Goal: Task Accomplishment & Management: Manage account settings

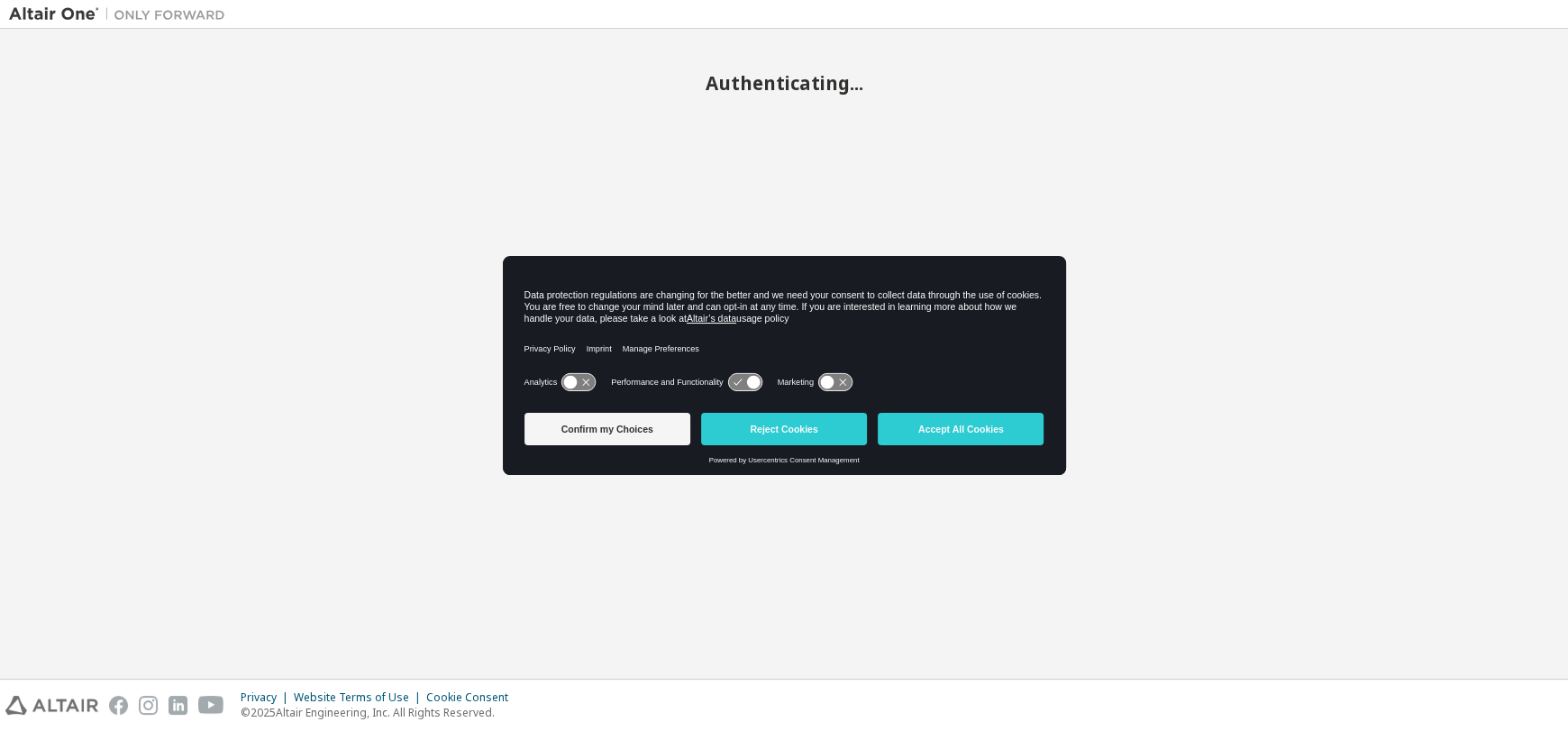
click at [769, 423] on button "Reject Cookies" at bounding box center [783, 428] width 166 height 32
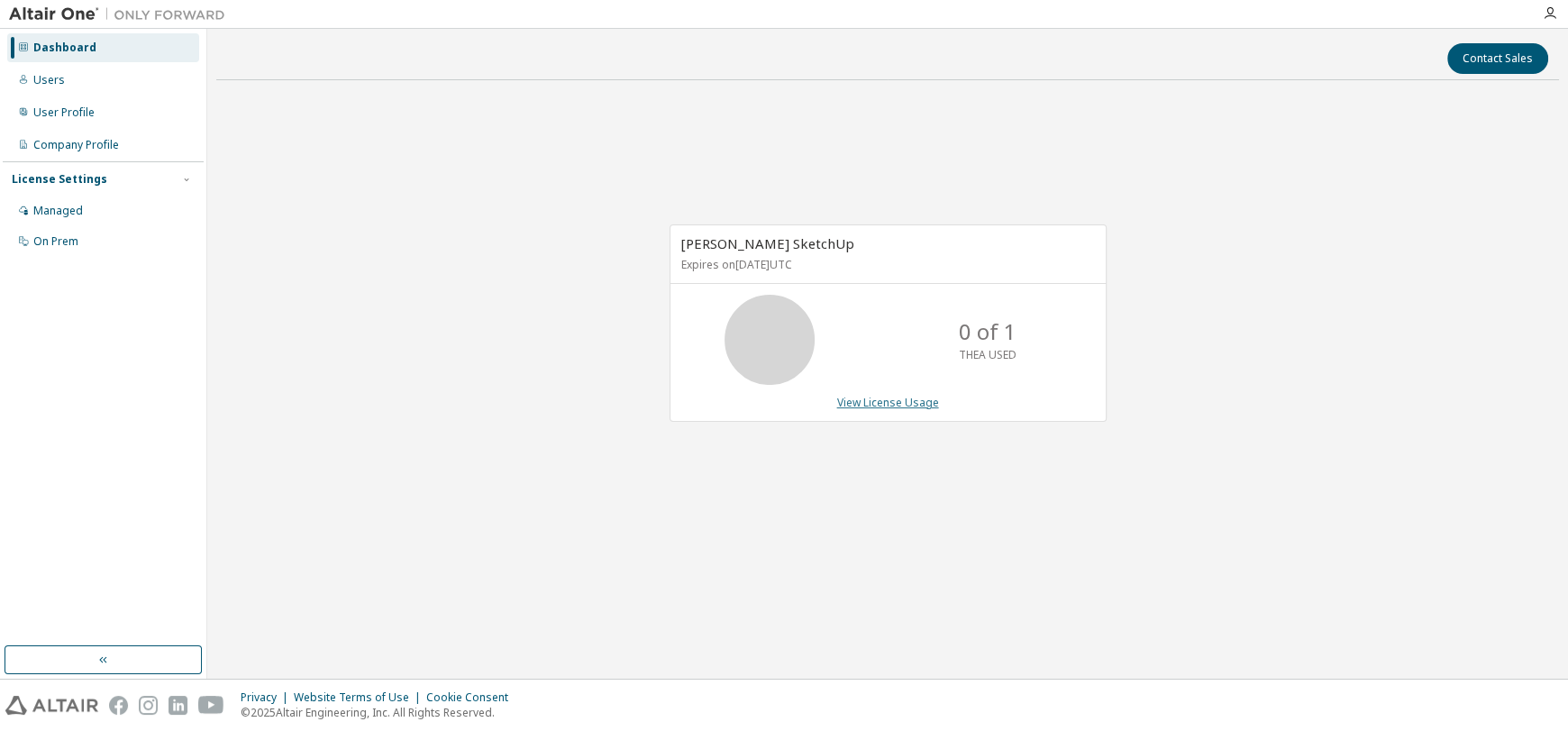
click at [880, 397] on link "View License Usage" at bounding box center [888, 402] width 102 height 15
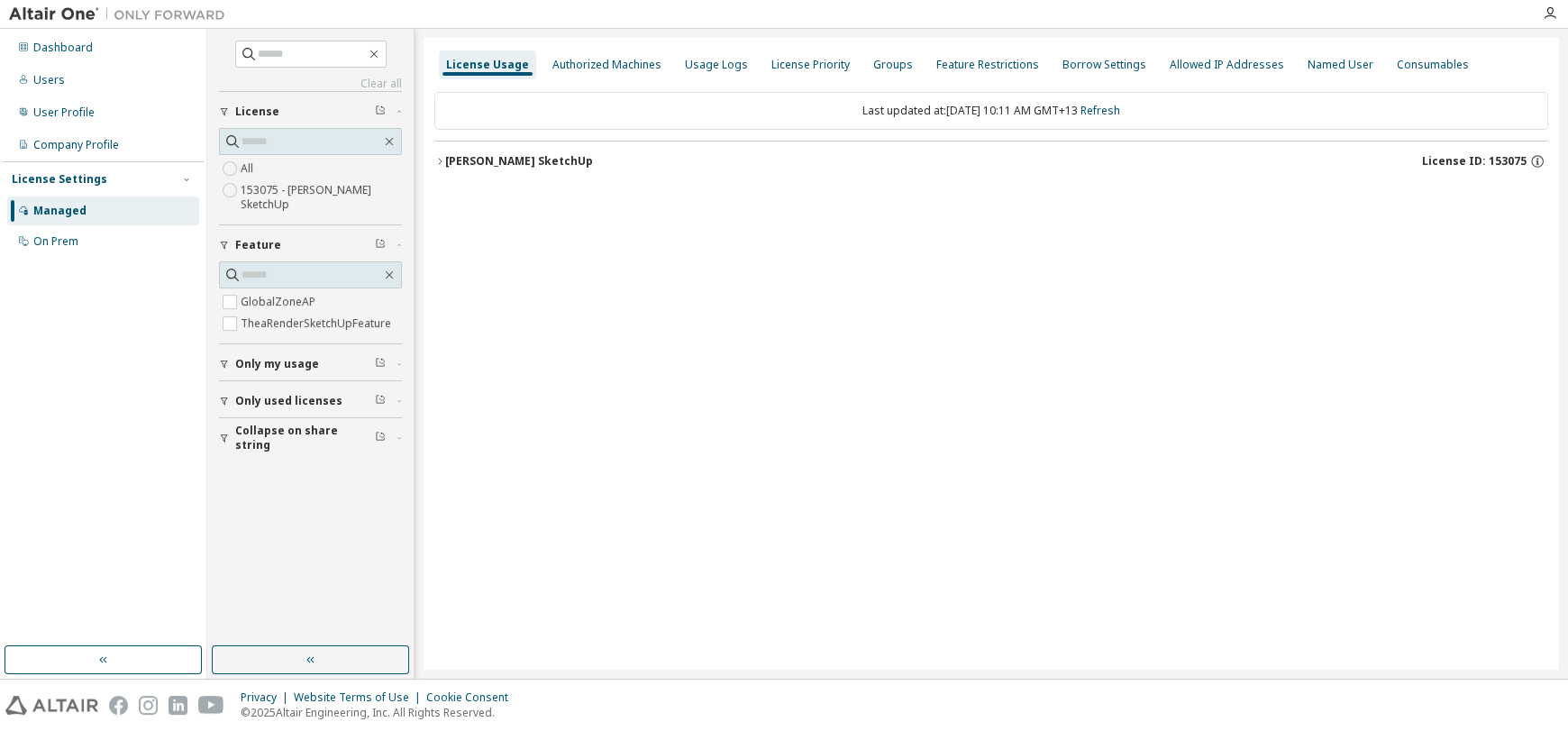
drag, startPoint x: 1428, startPoint y: 159, endPoint x: 1476, endPoint y: 162, distance: 48.1
click at [1453, 162] on span "License ID: 153075" at bounding box center [1473, 161] width 105 height 14
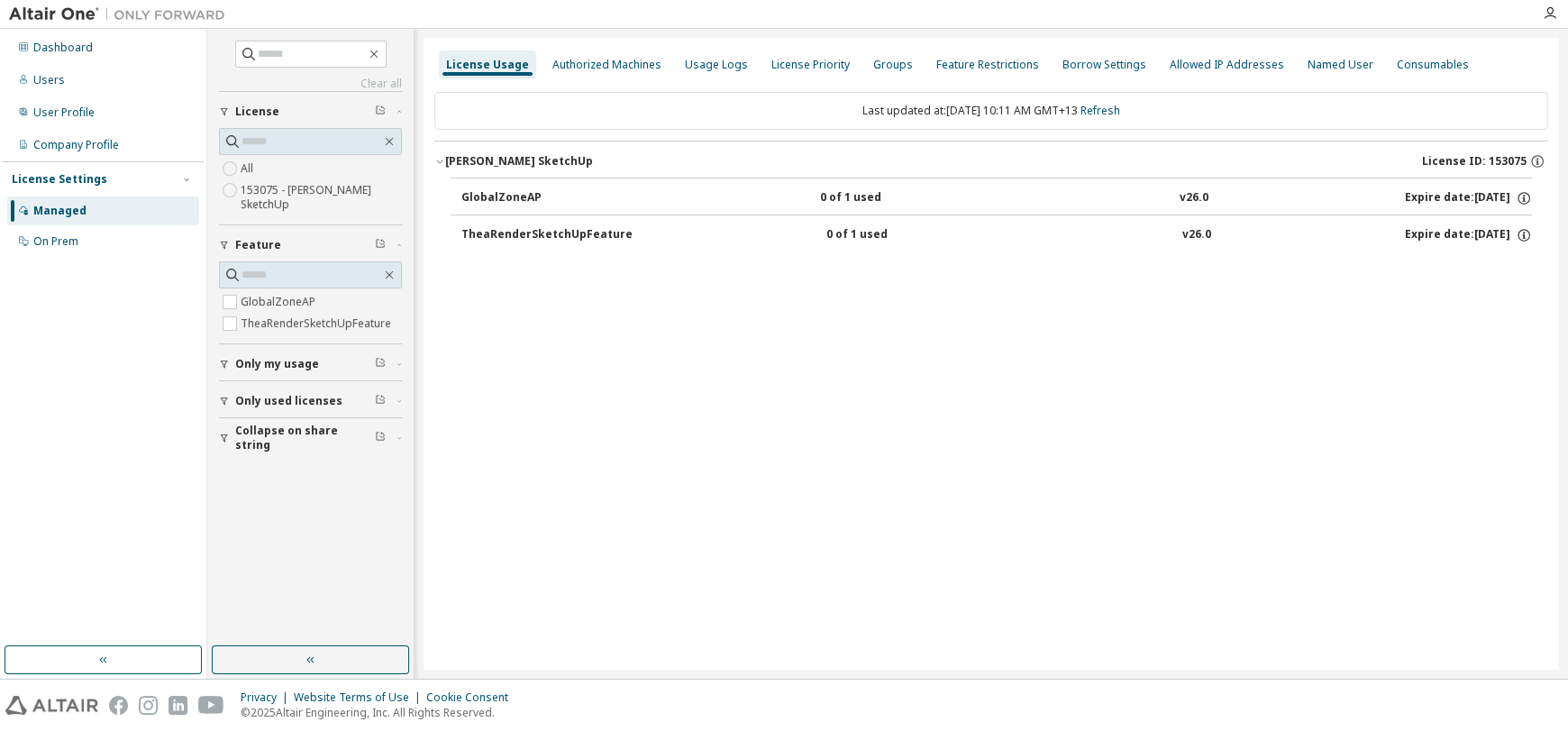
click at [1490, 162] on span "License ID: 153075" at bounding box center [1473, 161] width 105 height 14
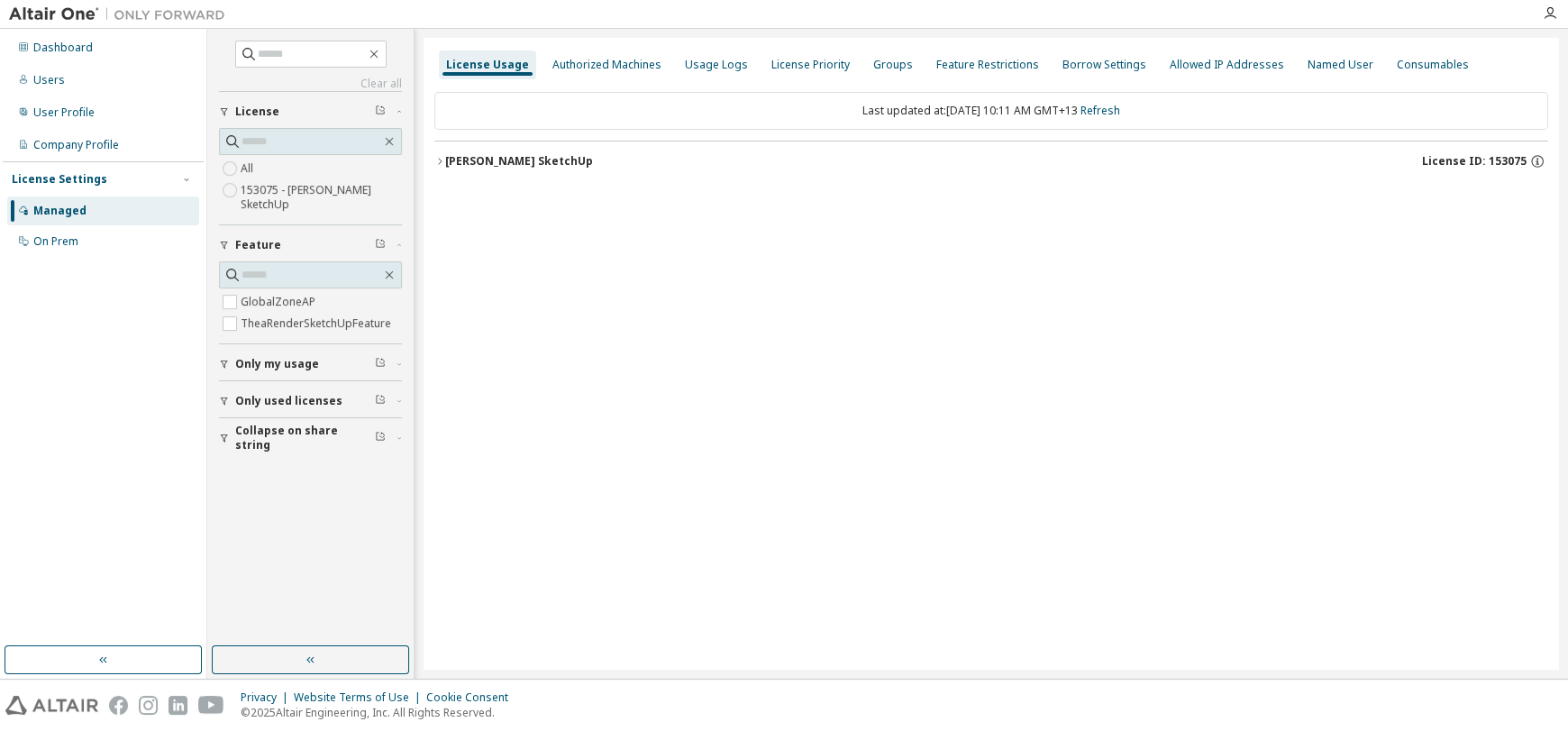
click at [1490, 162] on span "License ID: 153075" at bounding box center [1473, 161] width 105 height 14
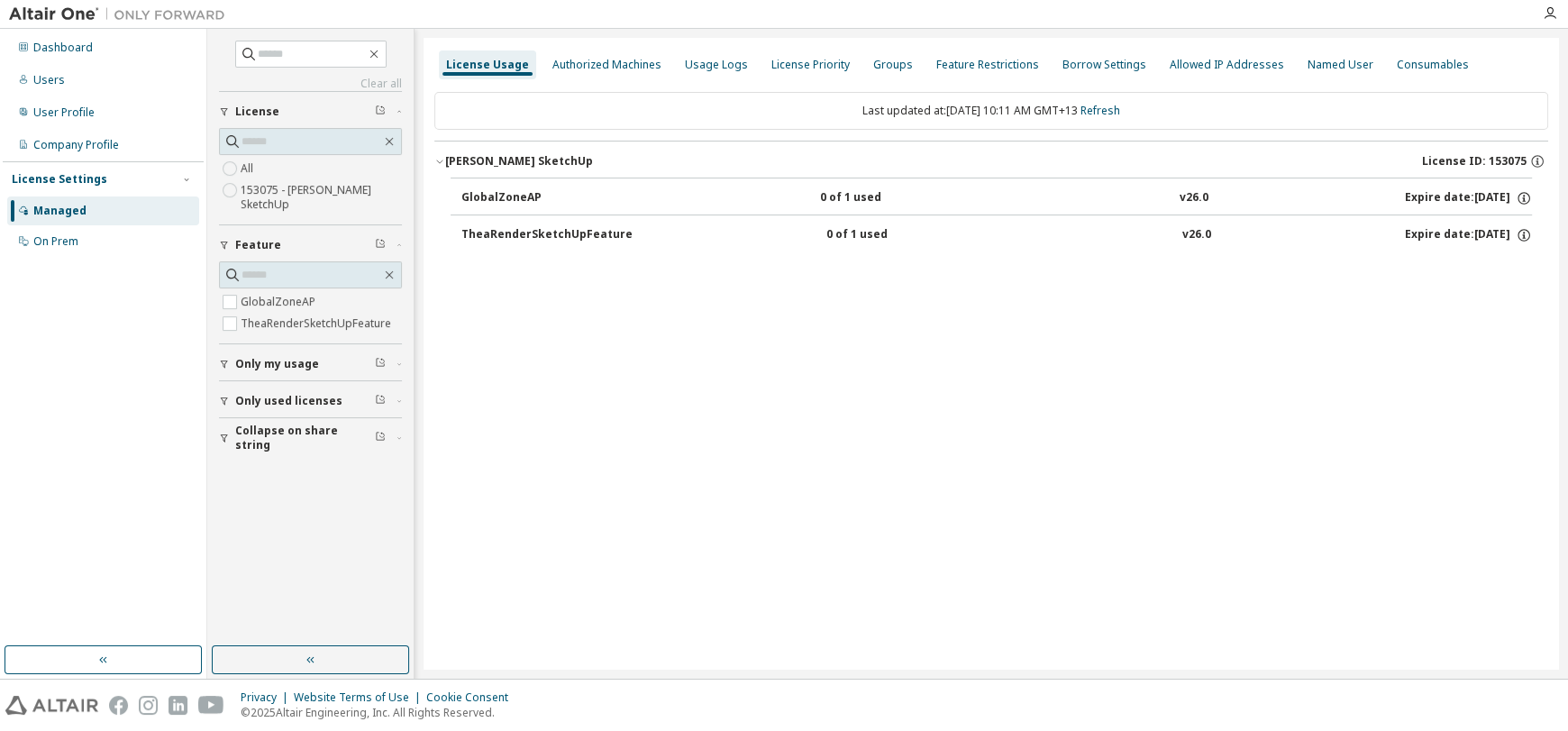
drag, startPoint x: 1428, startPoint y: 158, endPoint x: 1507, endPoint y: 160, distance: 79.0
click at [1507, 160] on span "License ID: 153075" at bounding box center [1473, 161] width 105 height 14
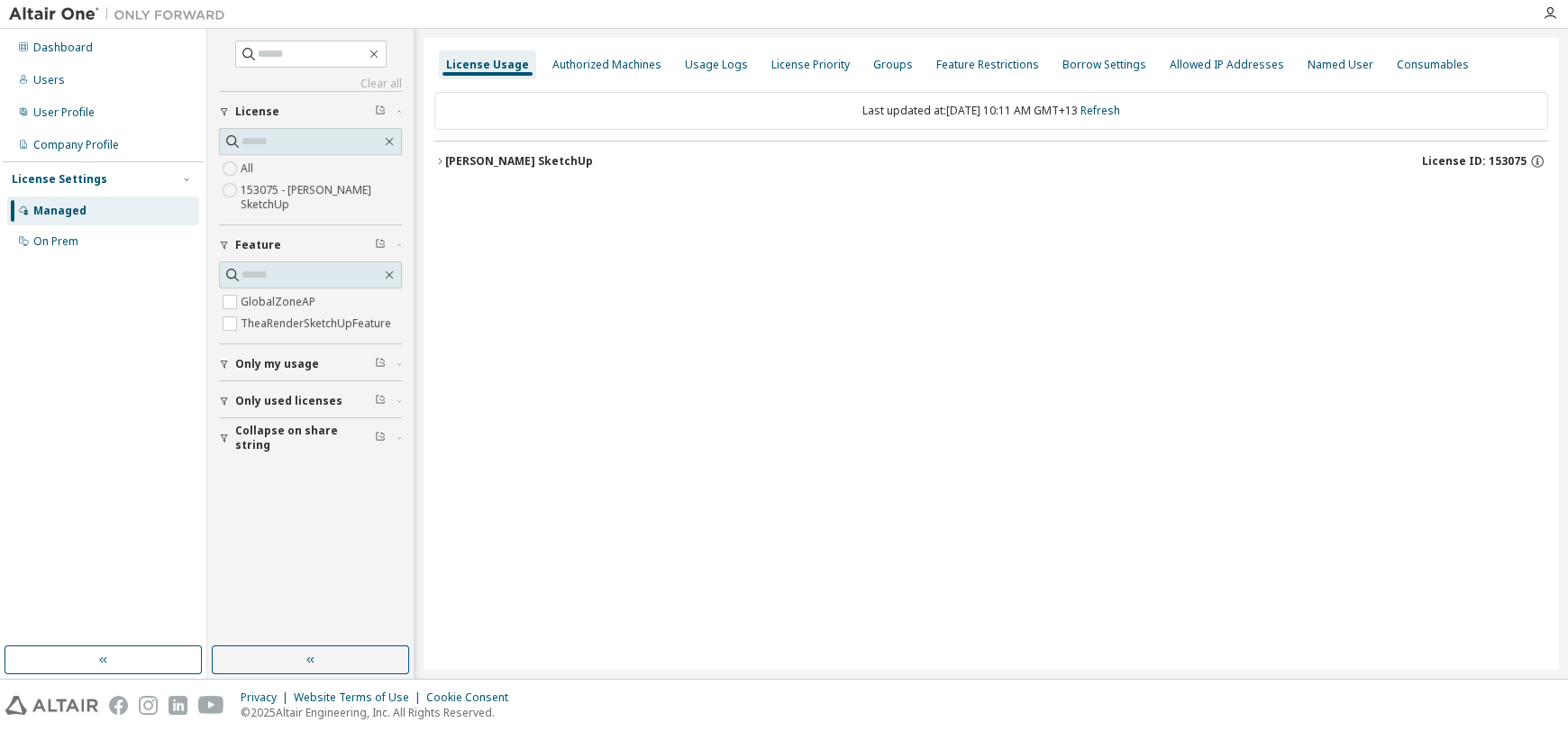
click at [1455, 155] on span "License ID: 153075" at bounding box center [1473, 161] width 105 height 14
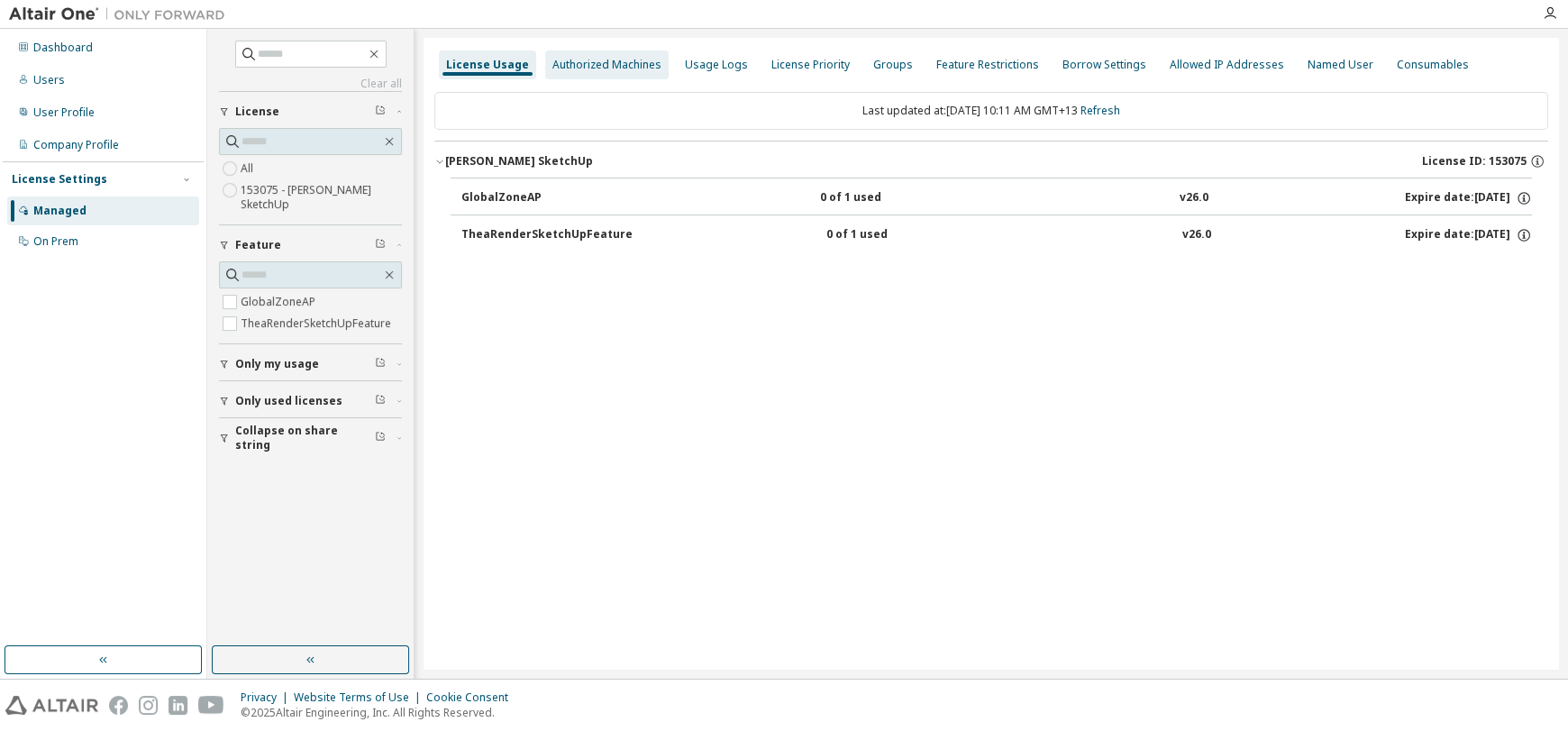
click at [595, 75] on div "Authorized Machines" at bounding box center [606, 64] width 124 height 28
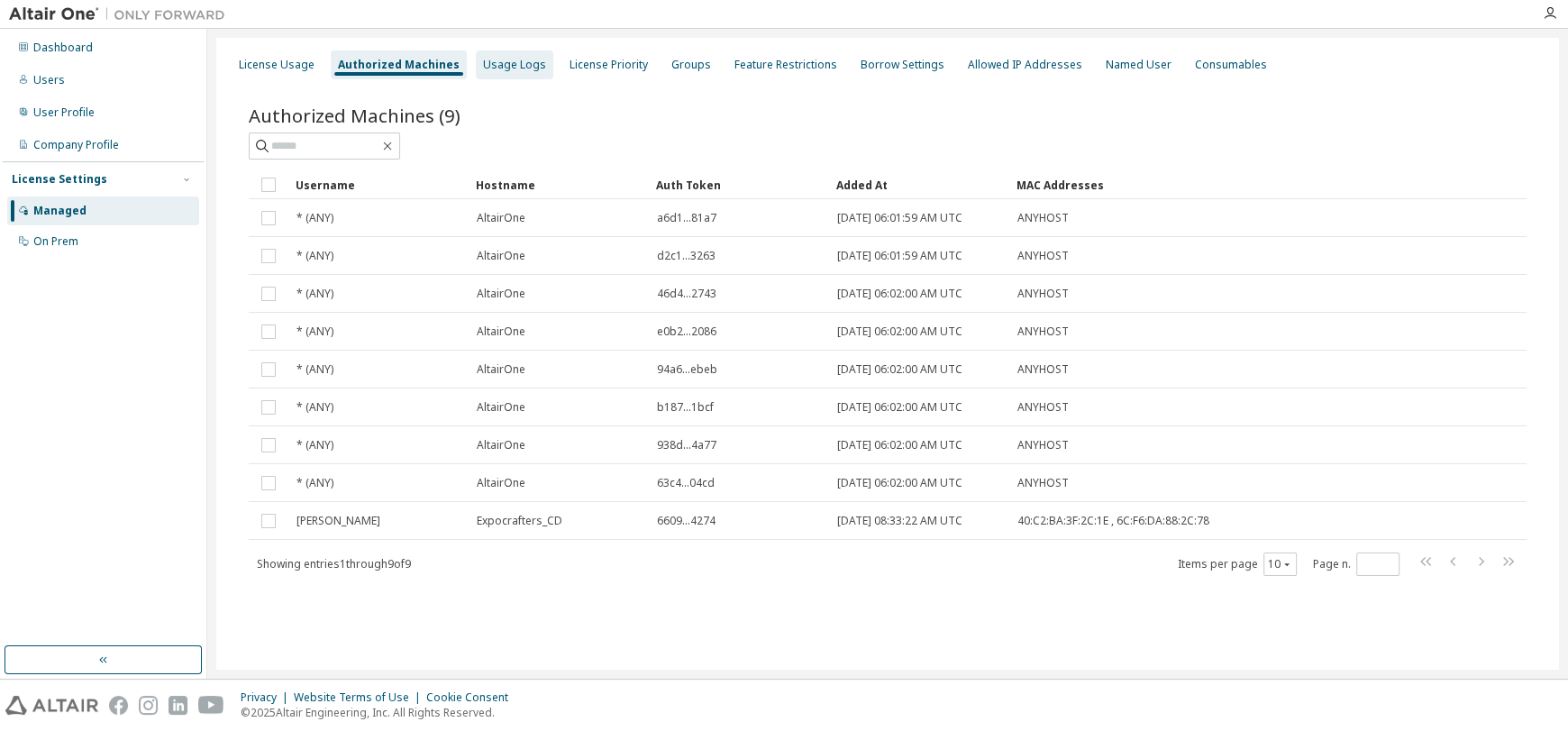
click at [503, 68] on div "Usage Logs" at bounding box center [514, 64] width 63 height 14
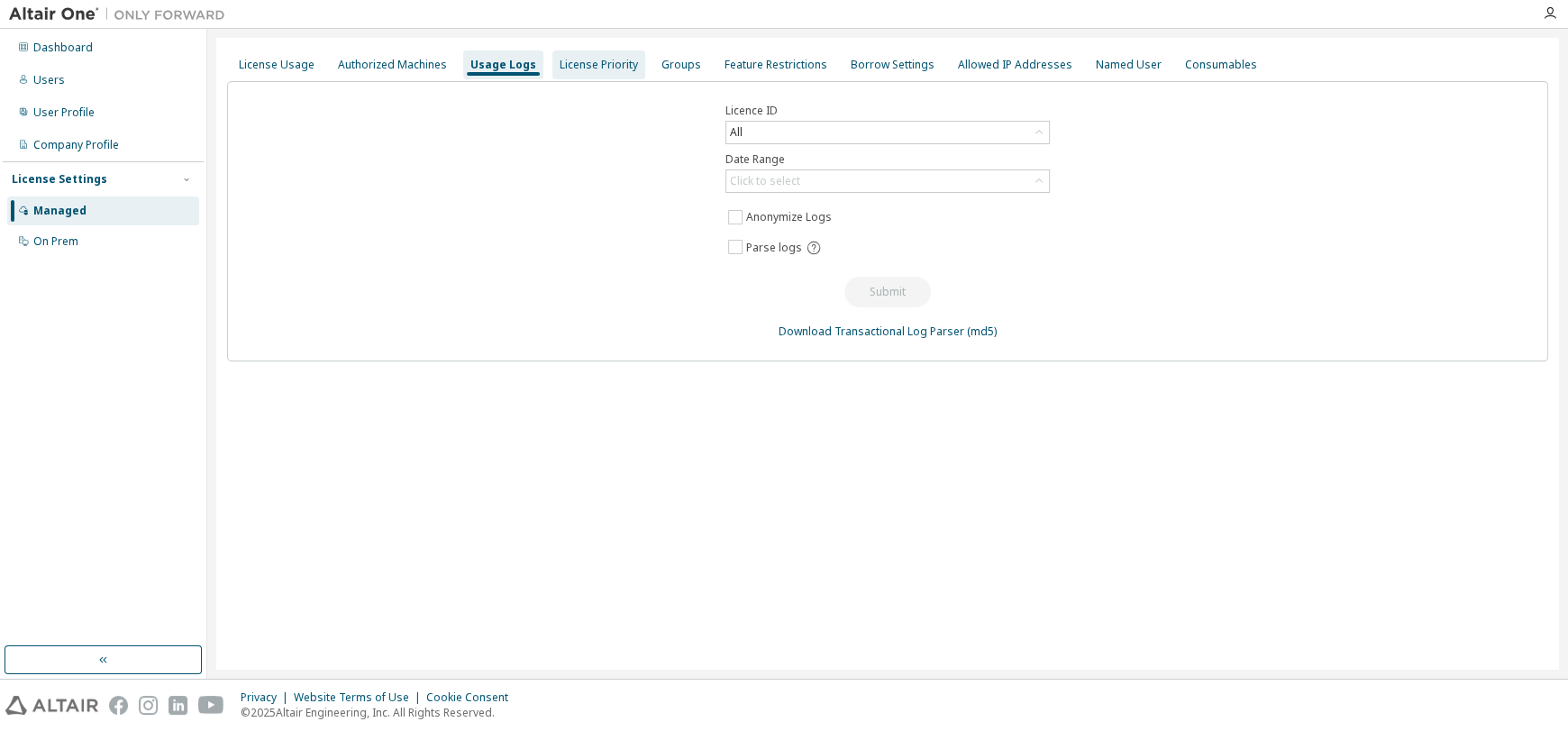
click at [579, 61] on div "License Priority" at bounding box center [599, 64] width 78 height 14
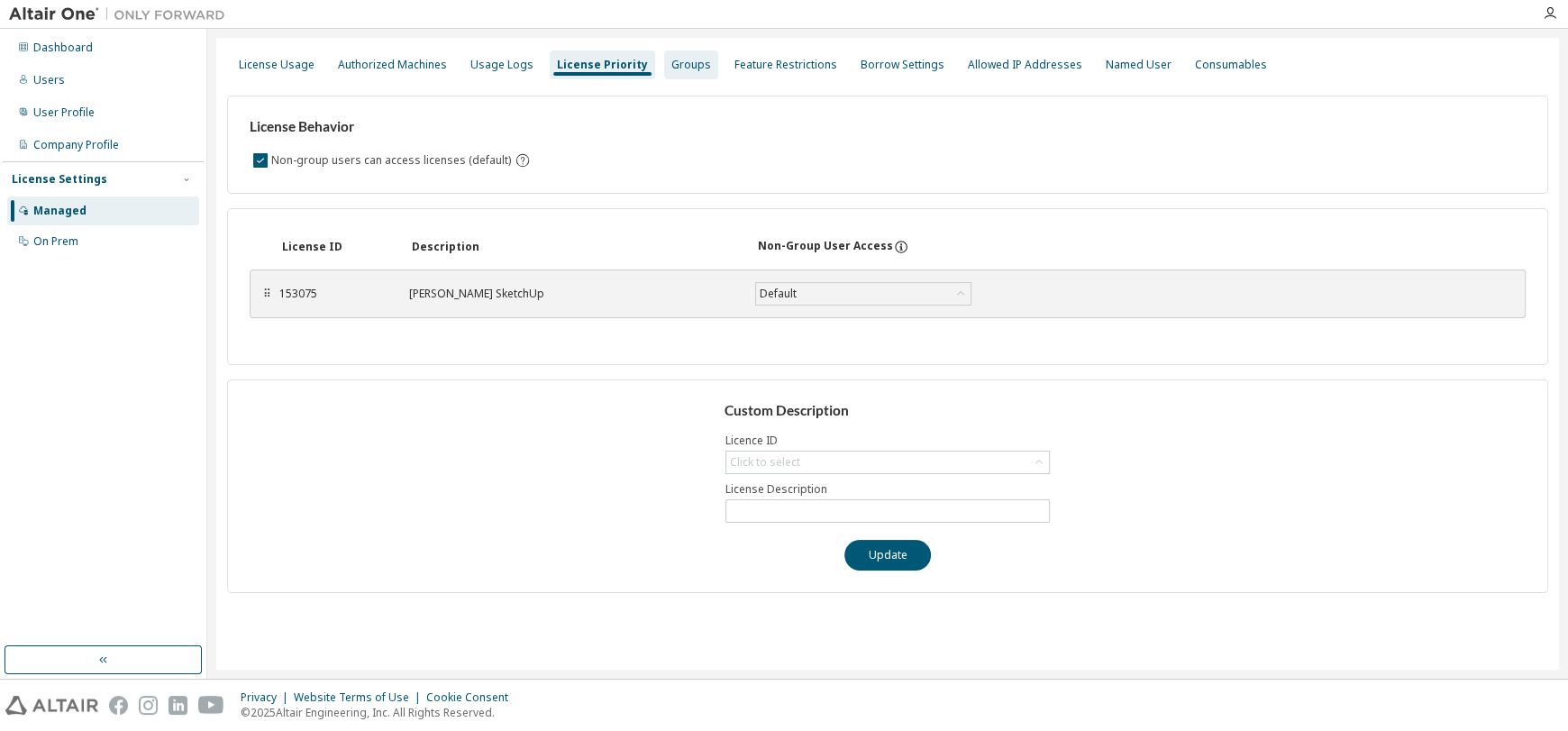
click at [671, 58] on div "Groups" at bounding box center [691, 64] width 40 height 14
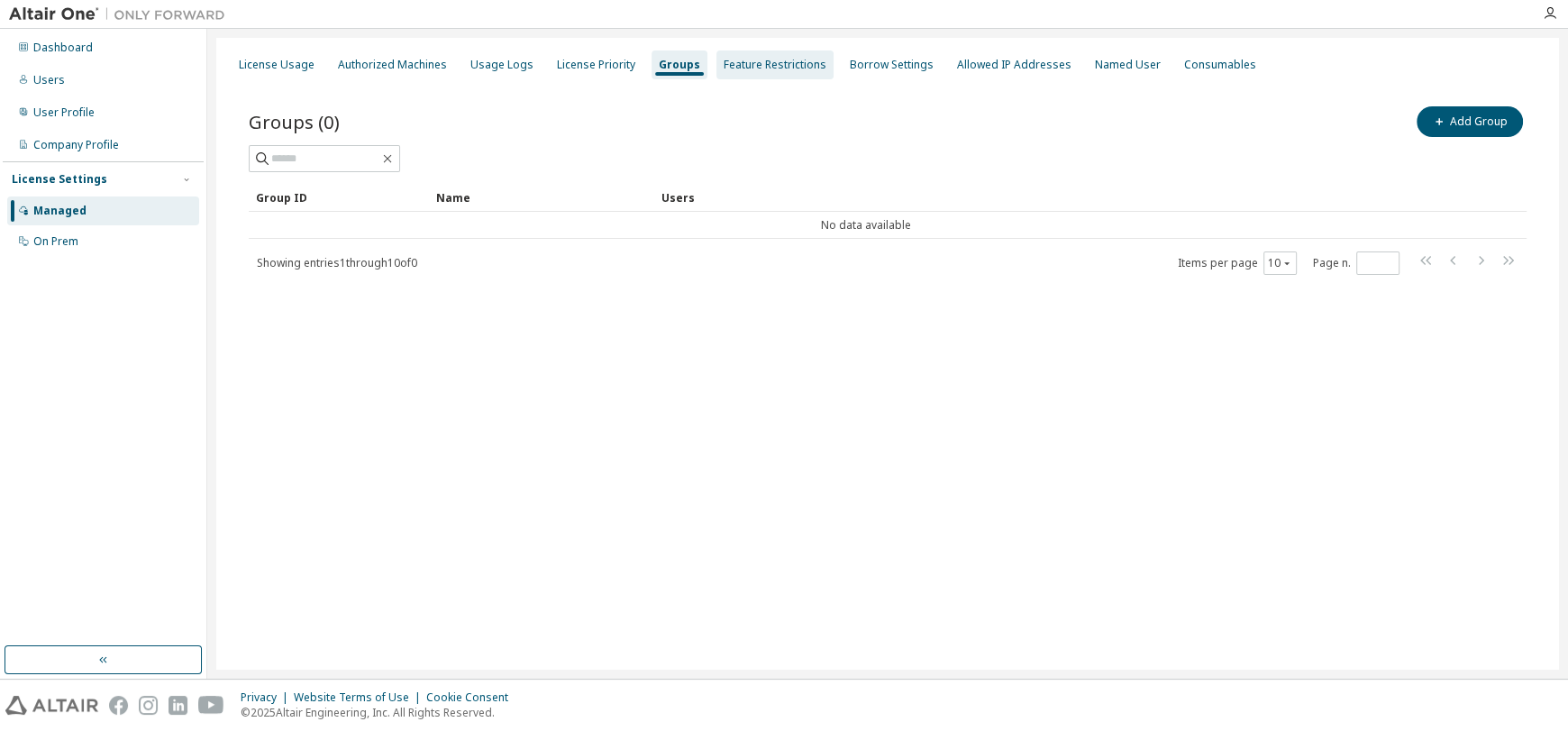
click at [759, 77] on div "Feature Restrictions" at bounding box center [775, 64] width 117 height 28
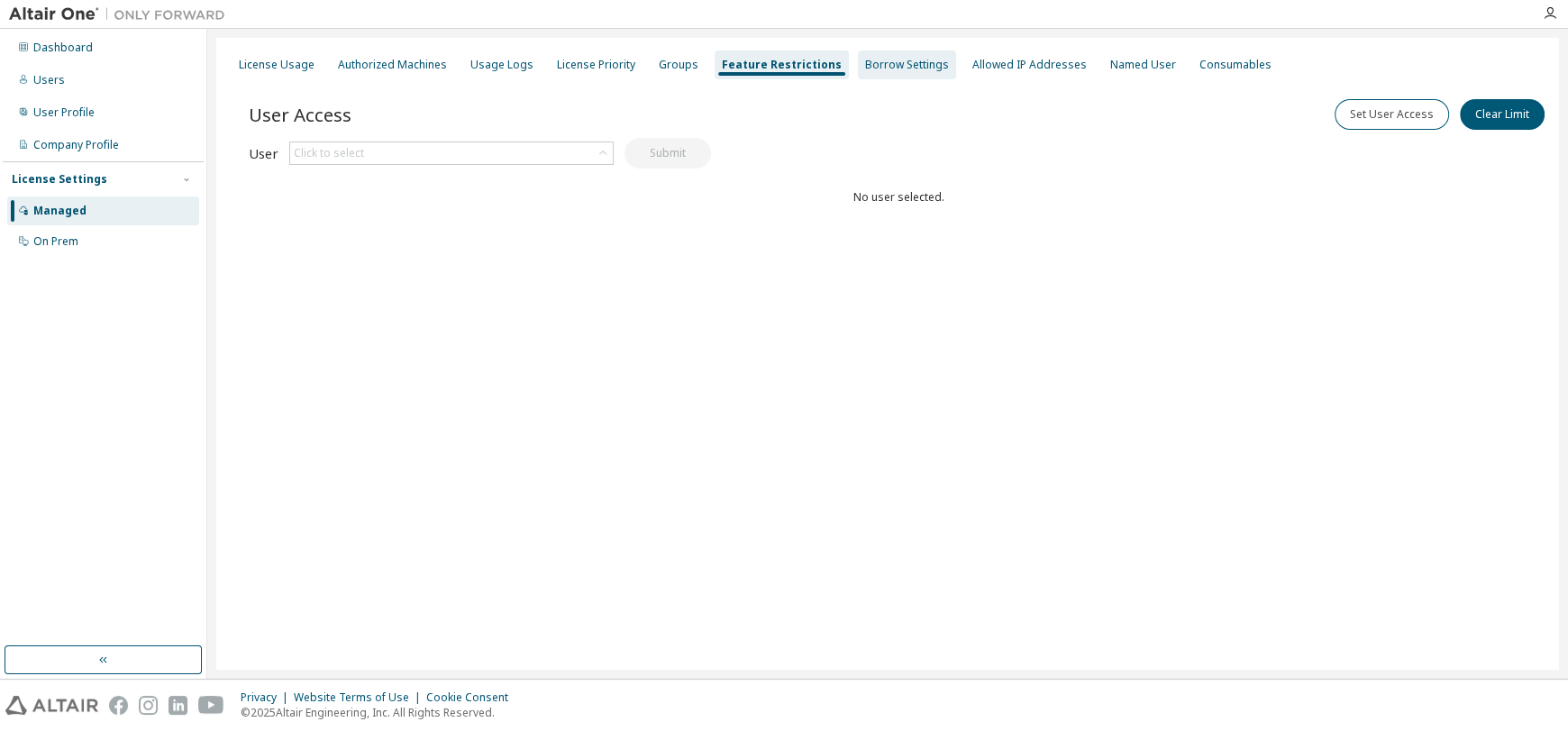
click at [865, 66] on div "Borrow Settings" at bounding box center [907, 64] width 84 height 14
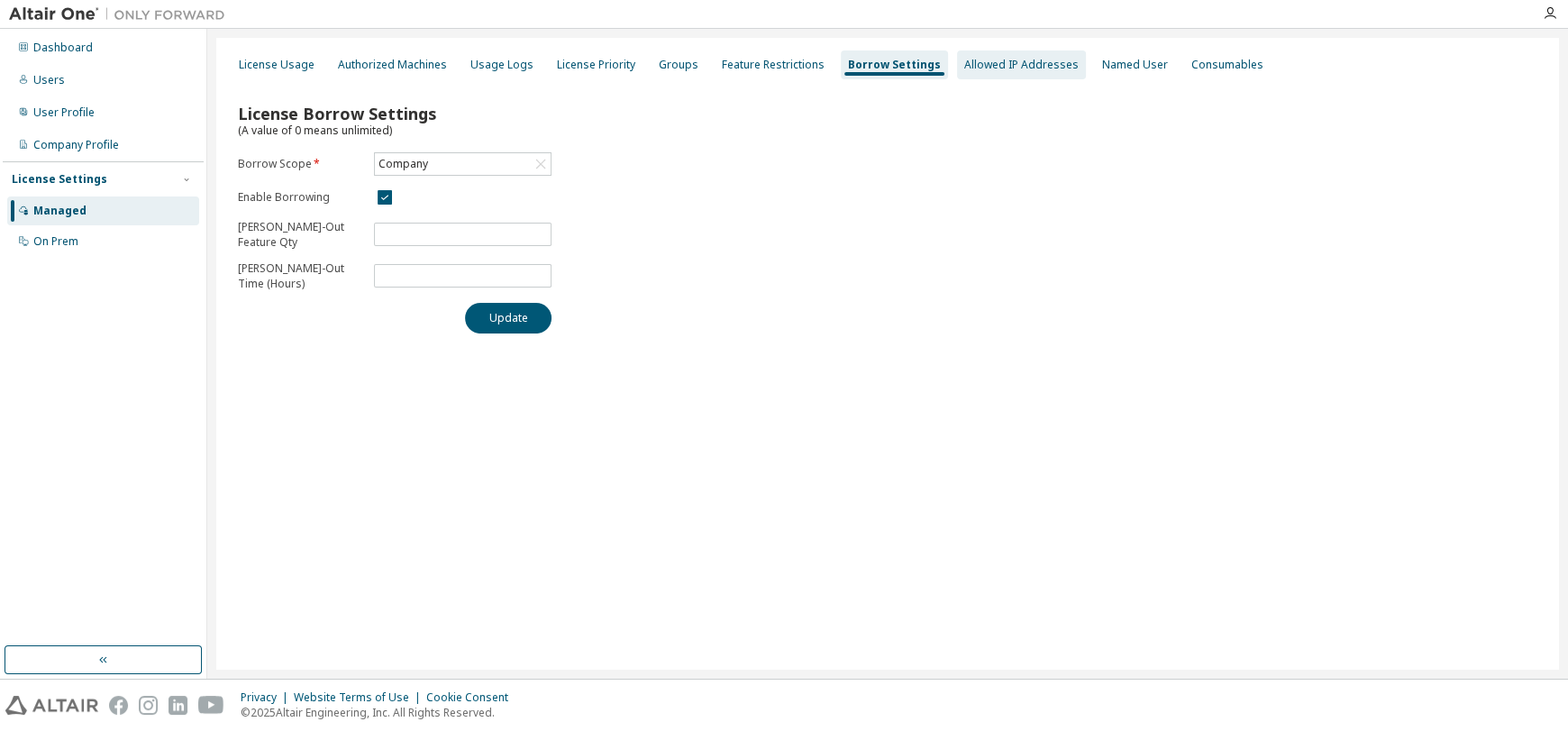
click at [967, 65] on div "Allowed IP Addresses" at bounding box center [1020, 64] width 114 height 14
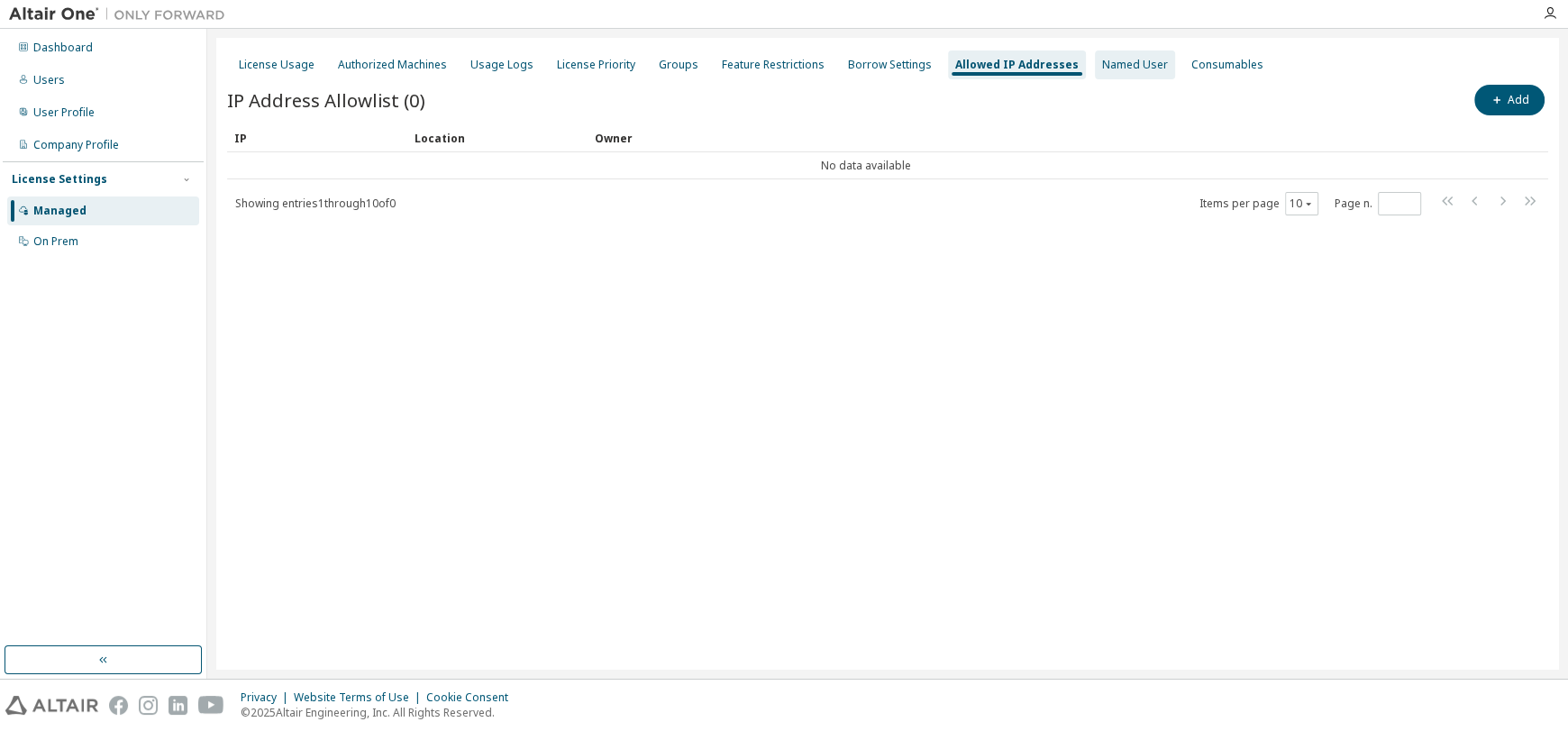
click at [1102, 65] on div "Named User" at bounding box center [1135, 64] width 66 height 14
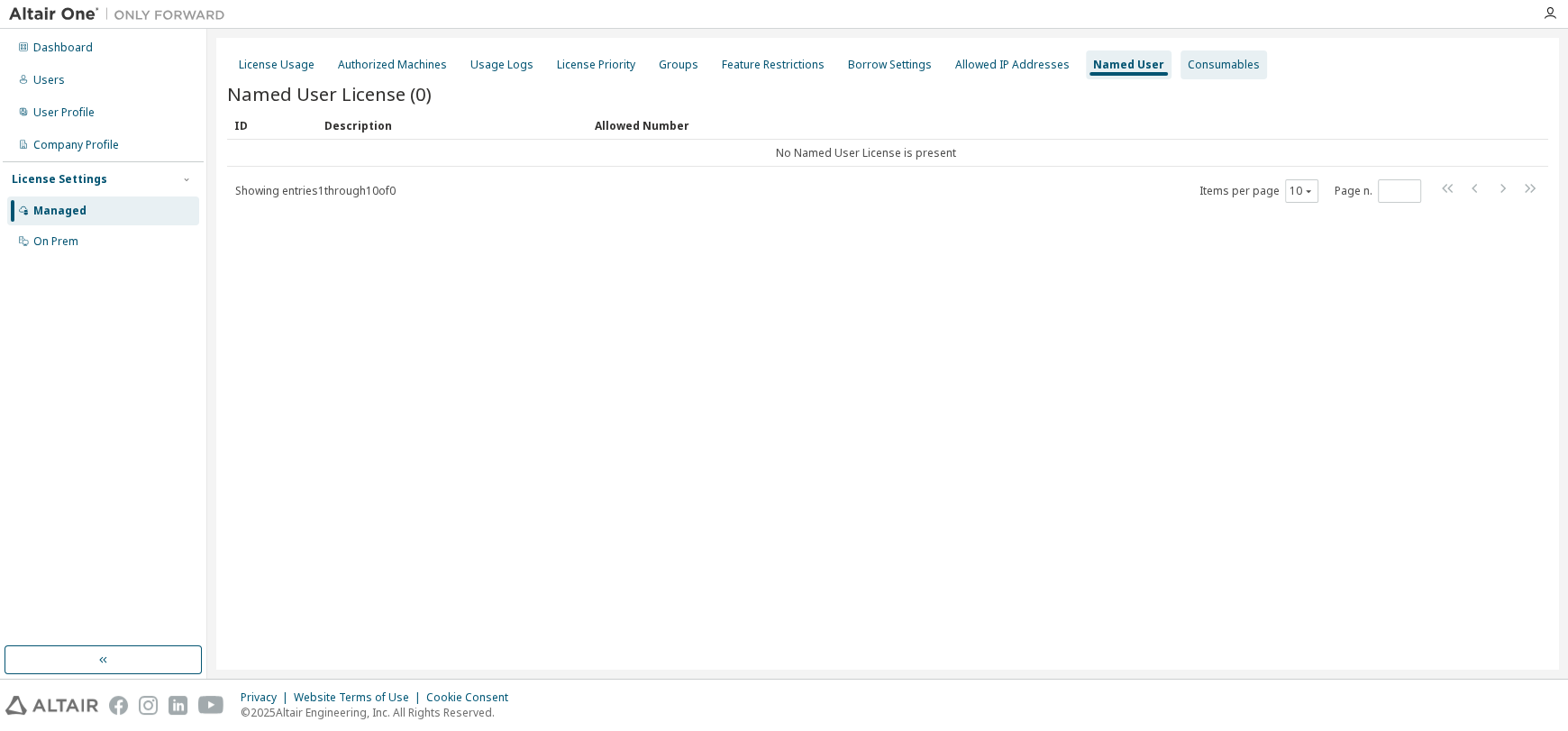
click at [1188, 65] on div "Consumables" at bounding box center [1224, 64] width 72 height 14
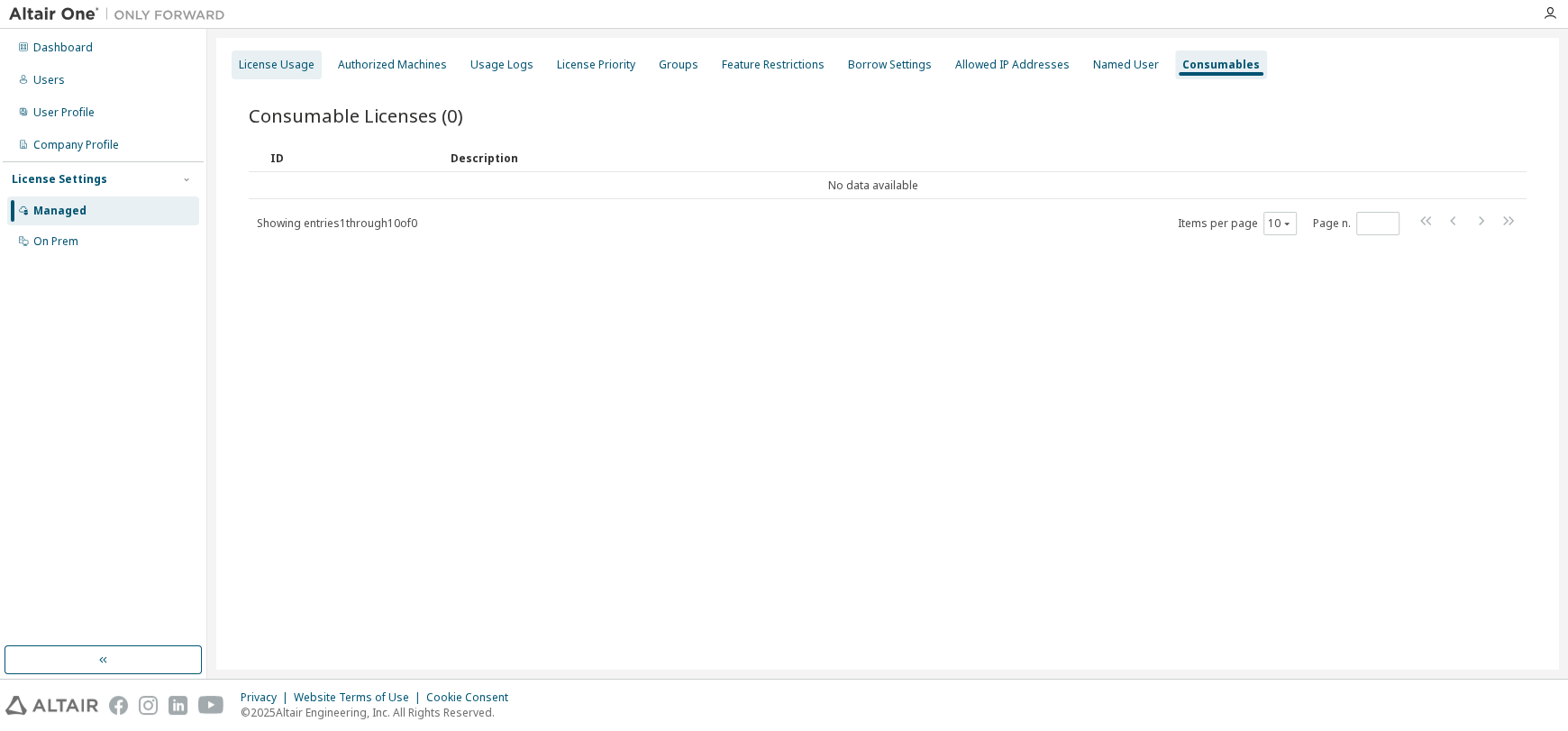
click at [286, 67] on div "License Usage" at bounding box center [276, 64] width 76 height 14
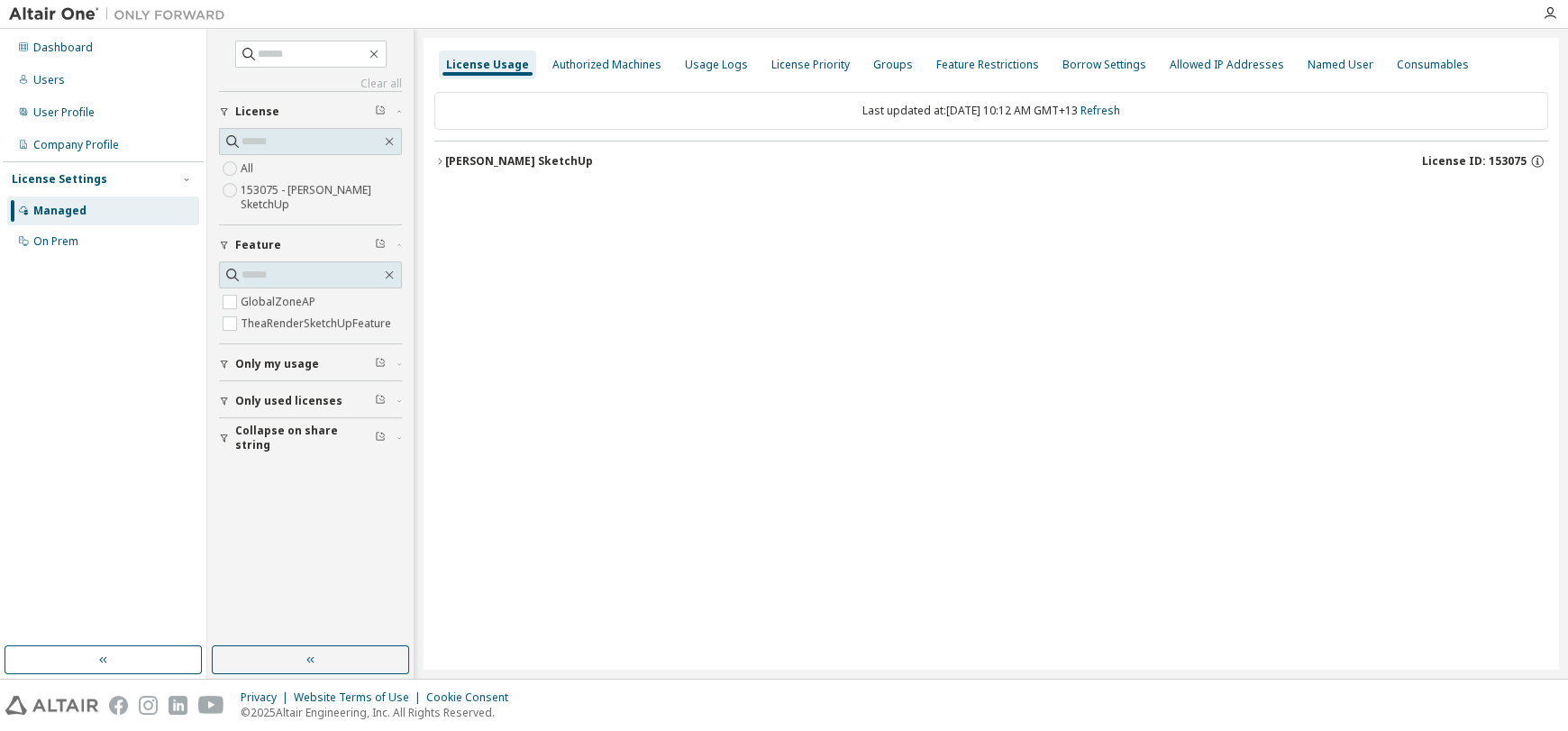
click at [261, 399] on span "Only used licenses" at bounding box center [288, 400] width 107 height 14
click at [271, 401] on span "Only used licenses" at bounding box center [288, 400] width 107 height 14
click at [1468, 163] on span "License ID: 153075" at bounding box center [1473, 161] width 105 height 14
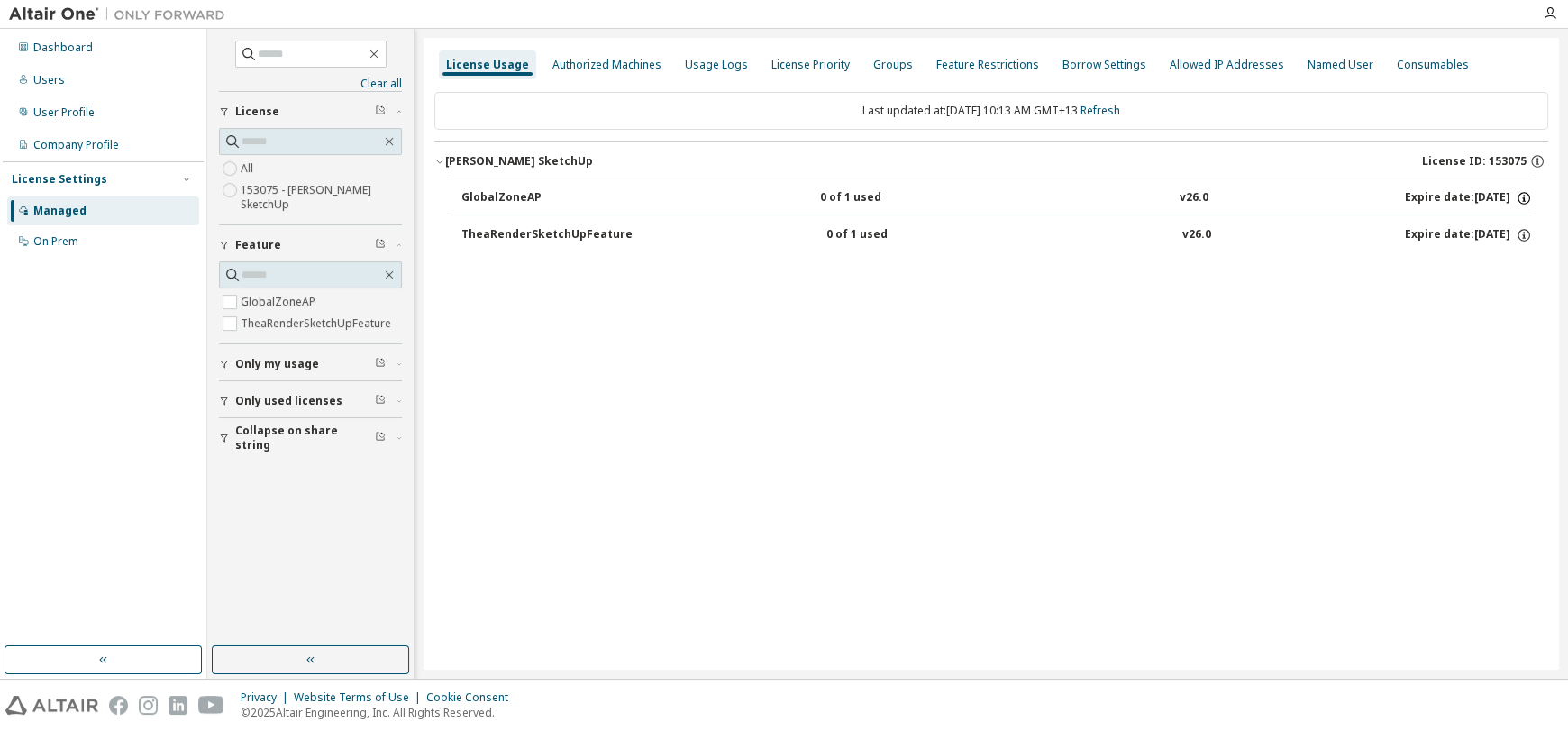
click at [1522, 200] on icon "button" at bounding box center [1524, 198] width 16 height 16
click at [1523, 199] on icon "button" at bounding box center [1523, 200] width 3 height 5
click at [1524, 234] on icon "button" at bounding box center [1524, 235] width 16 height 16
click at [1521, 198] on icon "button" at bounding box center [1524, 198] width 16 height 16
click at [608, 71] on div "Authorized Machines" at bounding box center [606, 64] width 109 height 14
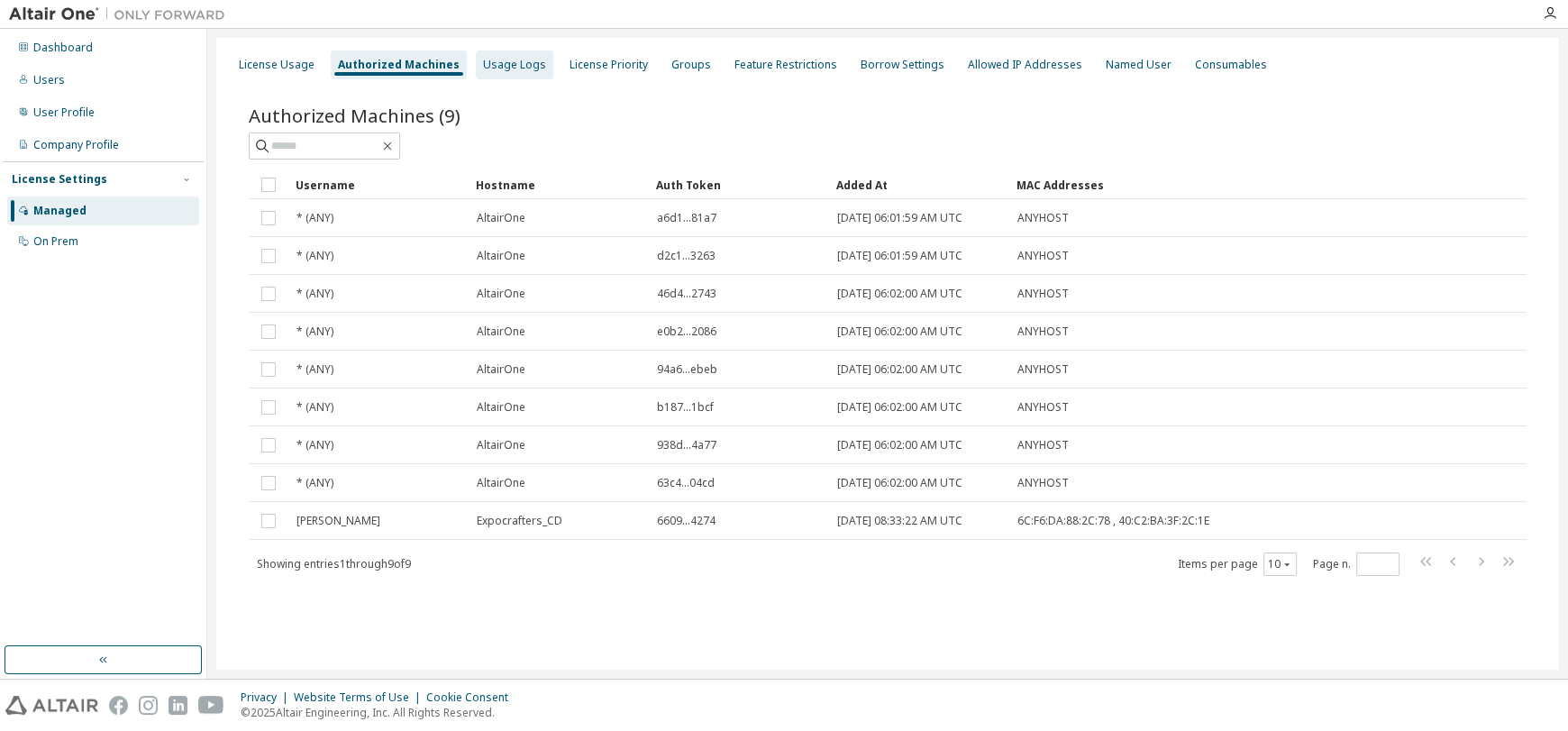
click at [493, 65] on div "Usage Logs" at bounding box center [514, 64] width 63 height 14
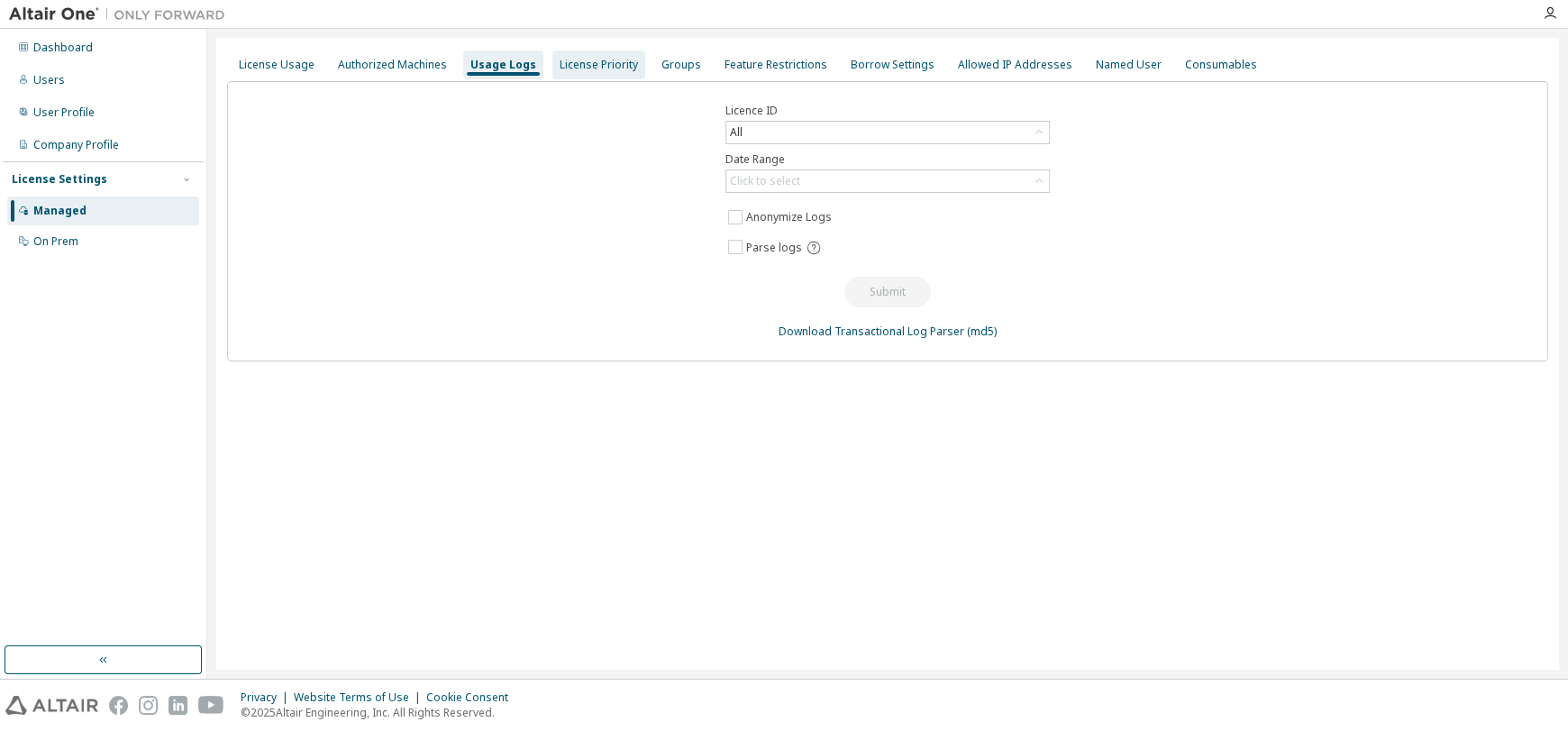
click at [584, 65] on div "License Priority" at bounding box center [599, 64] width 78 height 14
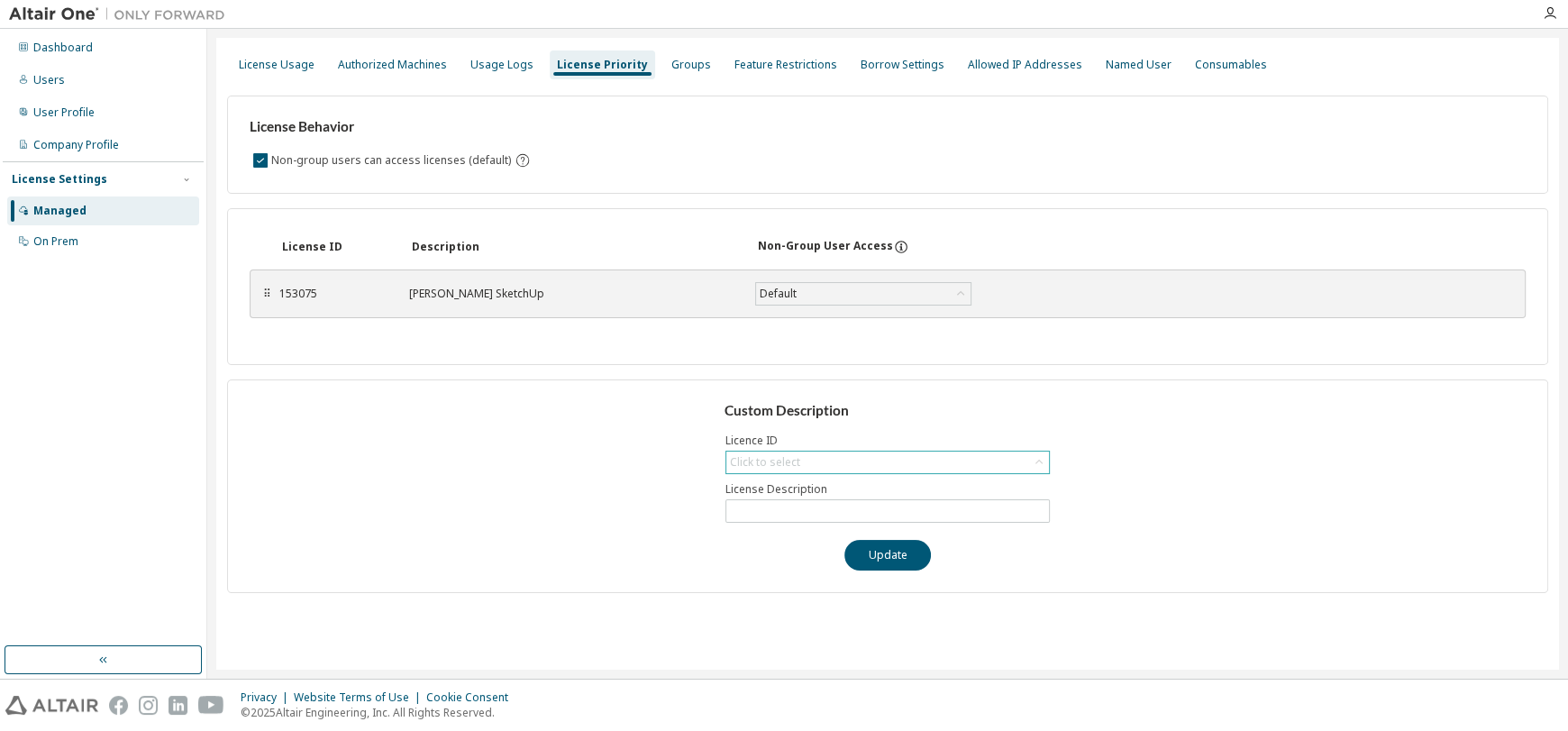
click at [1034, 462] on icon at bounding box center [1038, 461] width 18 height 18
click at [944, 505] on li "153075 - Thea Render SketchUp" at bounding box center [885, 512] width 319 height 24
type input "**********"
click at [672, 68] on div "Groups" at bounding box center [691, 64] width 40 height 14
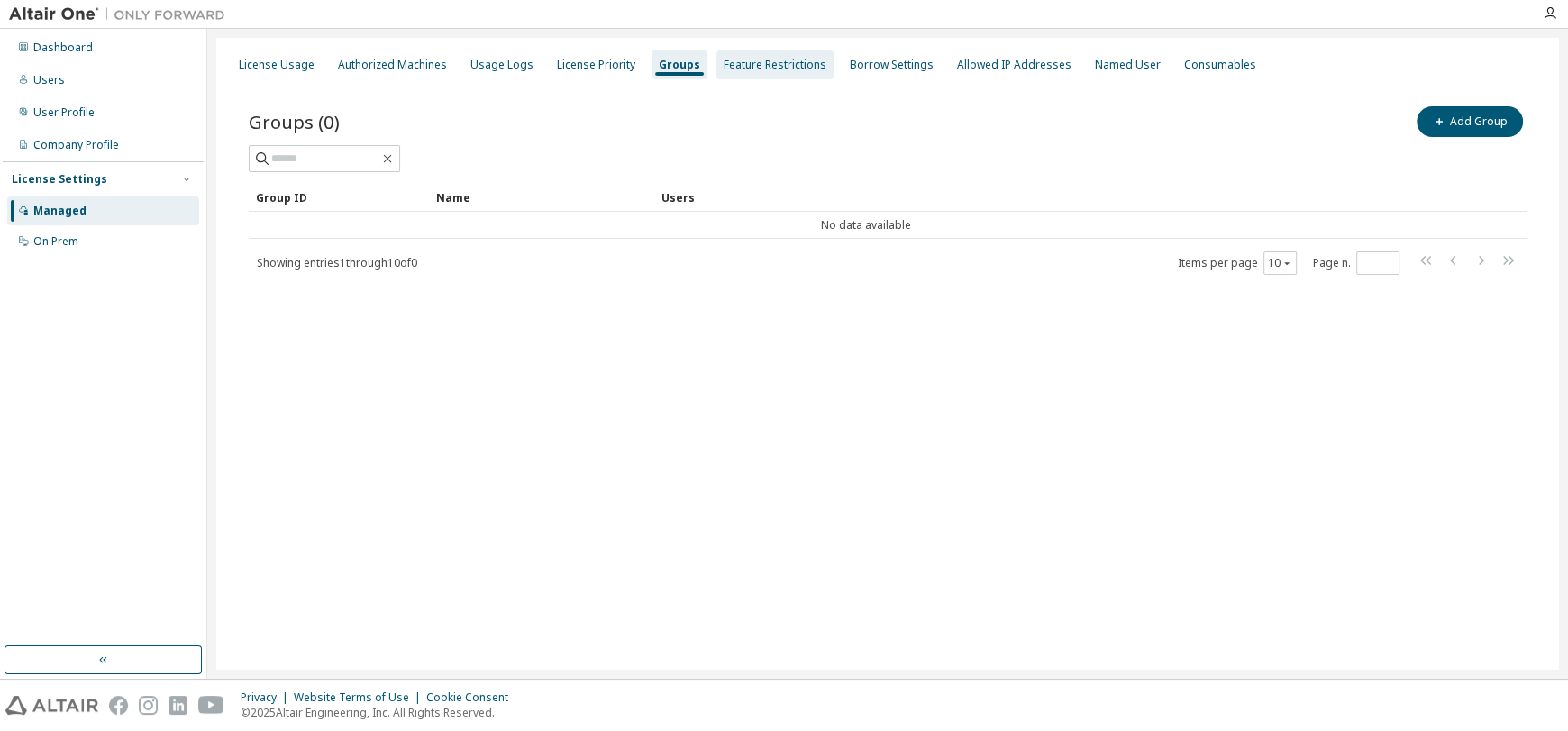
click at [728, 67] on div "Feature Restrictions" at bounding box center [775, 64] width 103 height 14
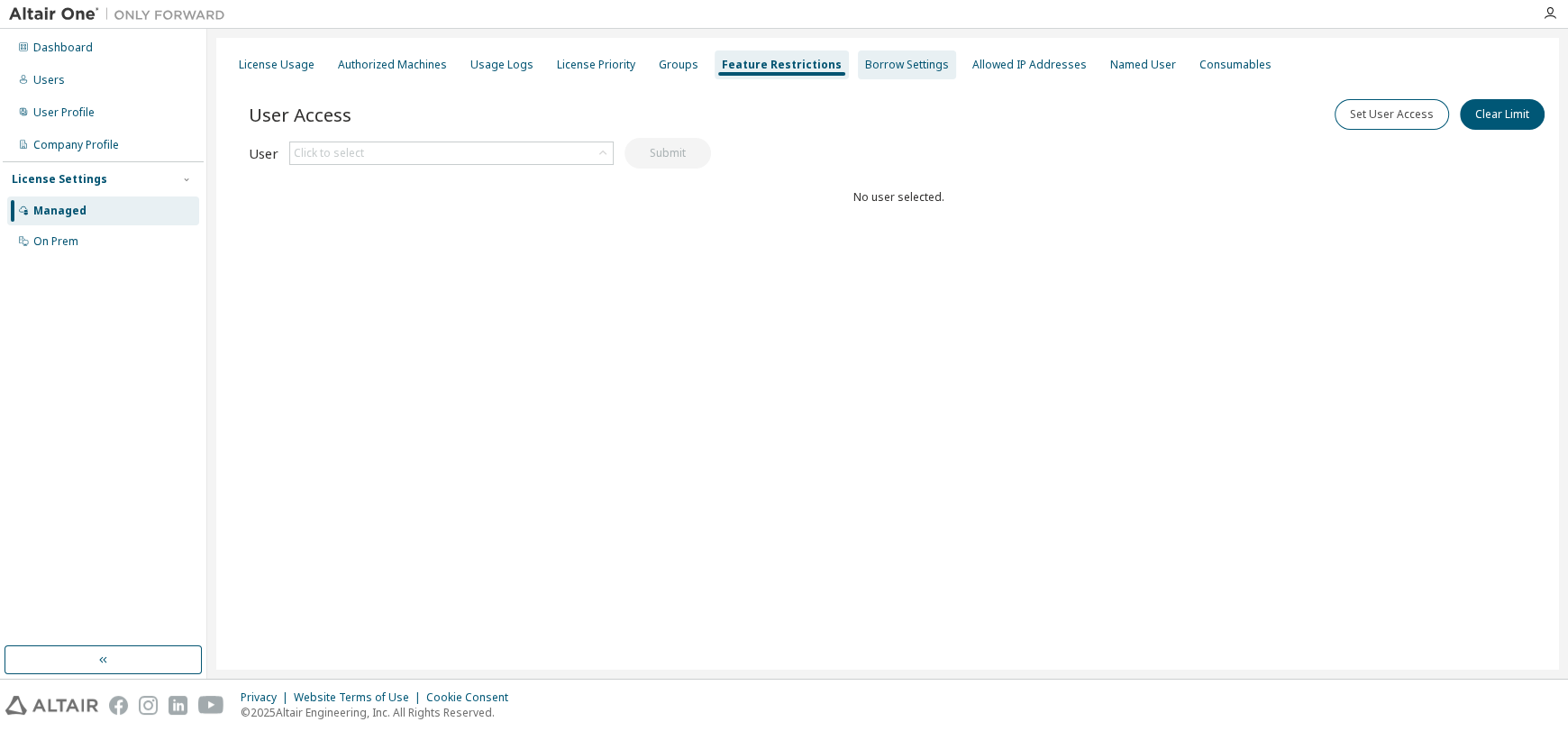
click at [865, 67] on div "Borrow Settings" at bounding box center [907, 64] width 84 height 14
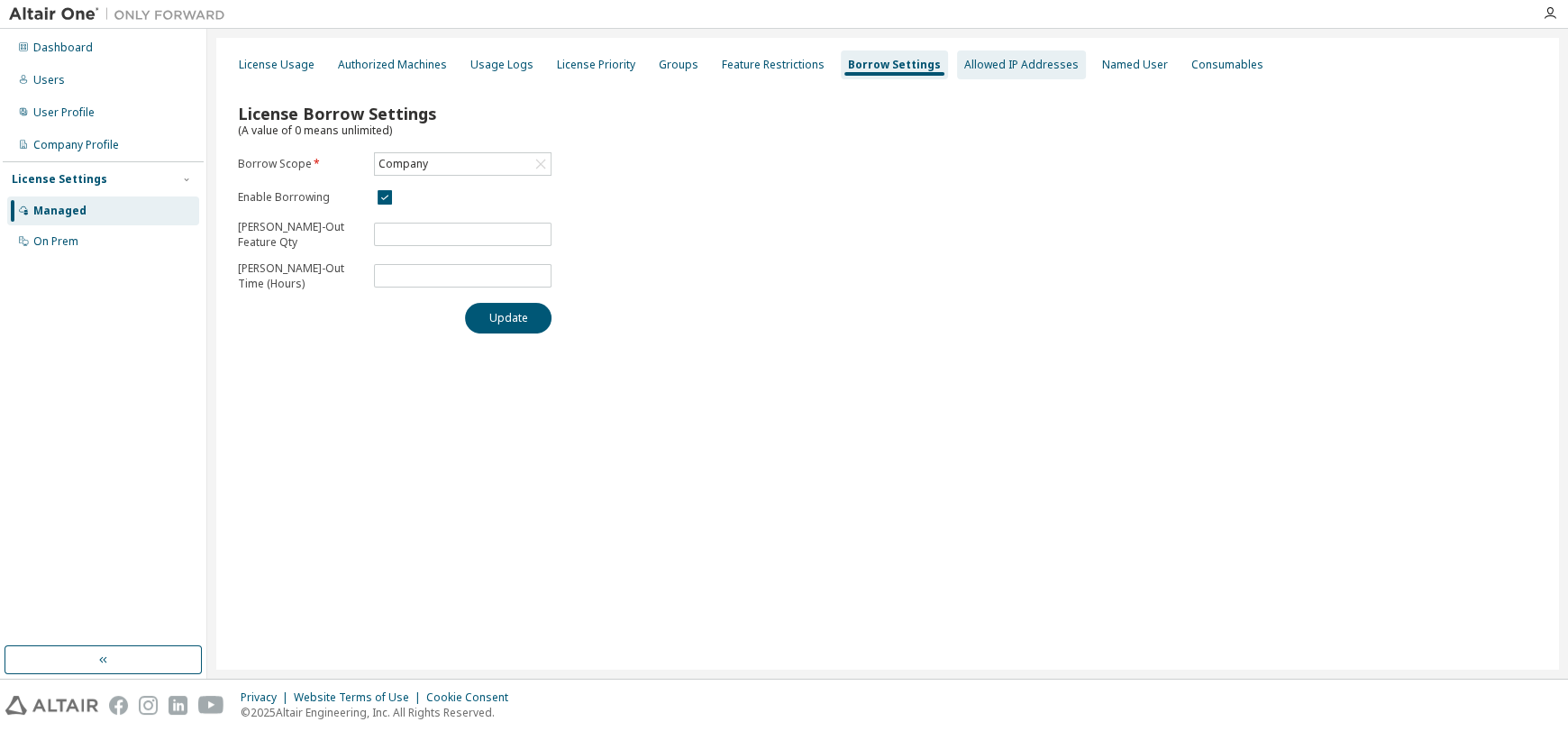
click at [964, 63] on div "Allowed IP Addresses" at bounding box center [1020, 64] width 114 height 14
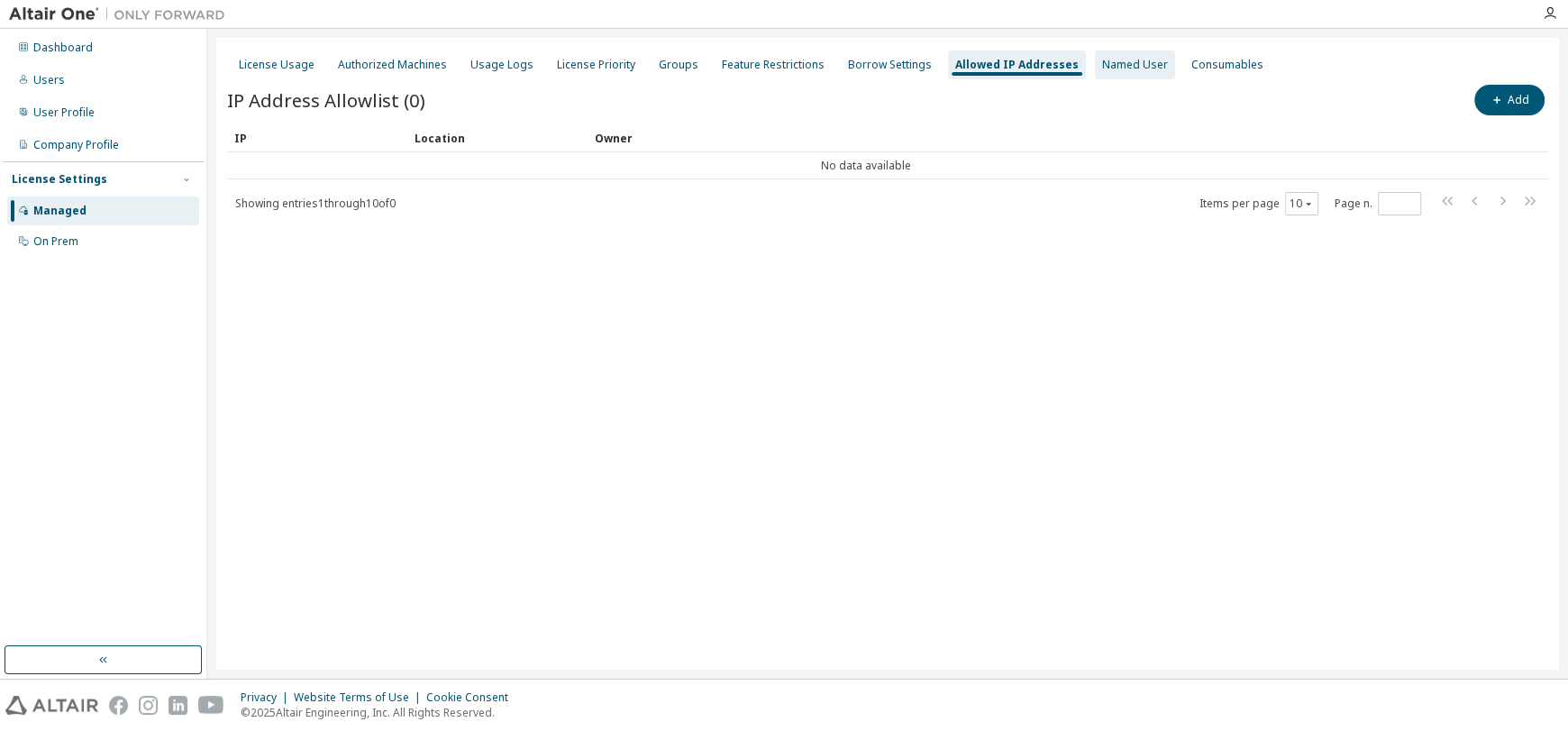
click at [1102, 63] on div "Named User" at bounding box center [1135, 64] width 66 height 14
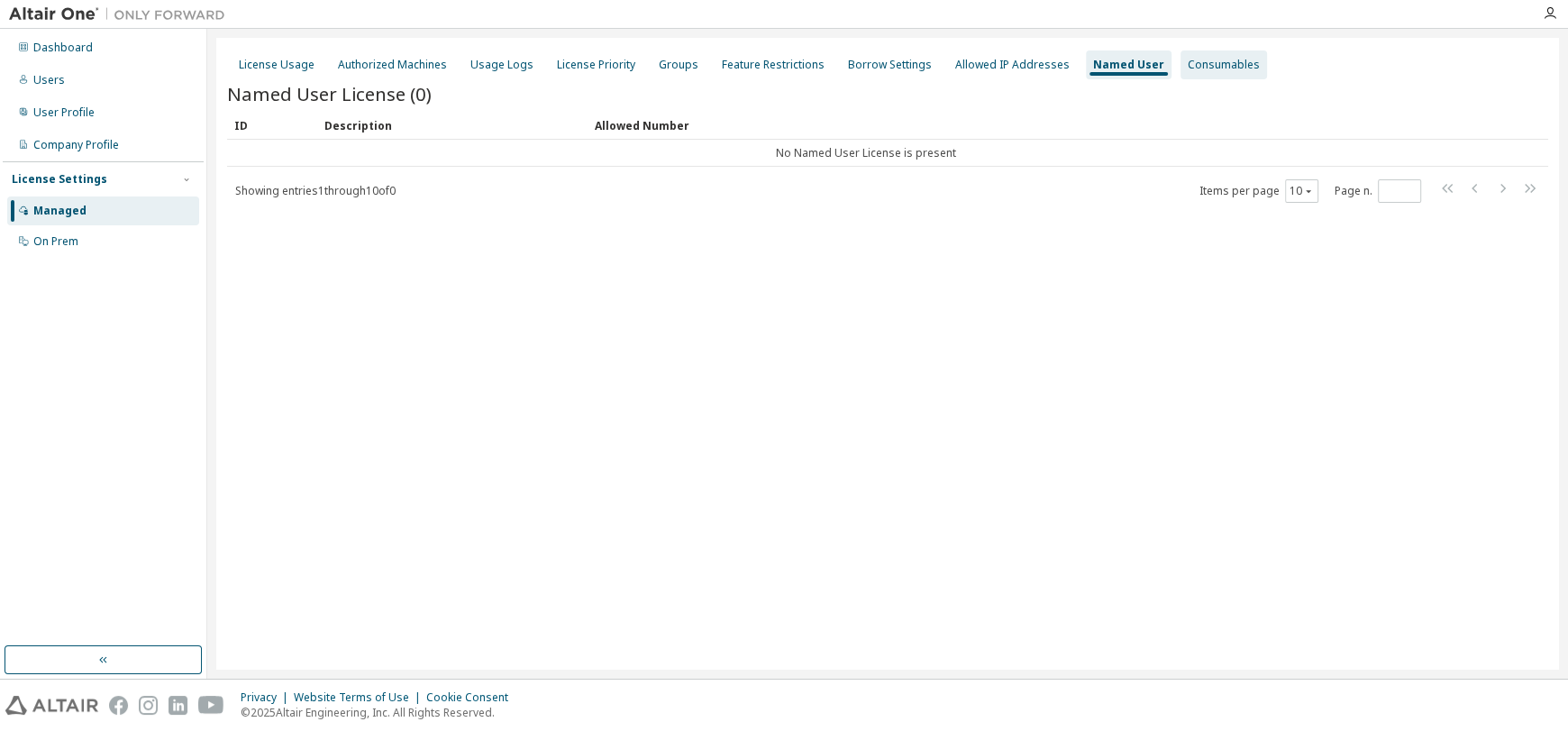
click at [1188, 61] on div "Consumables" at bounding box center [1224, 64] width 72 height 14
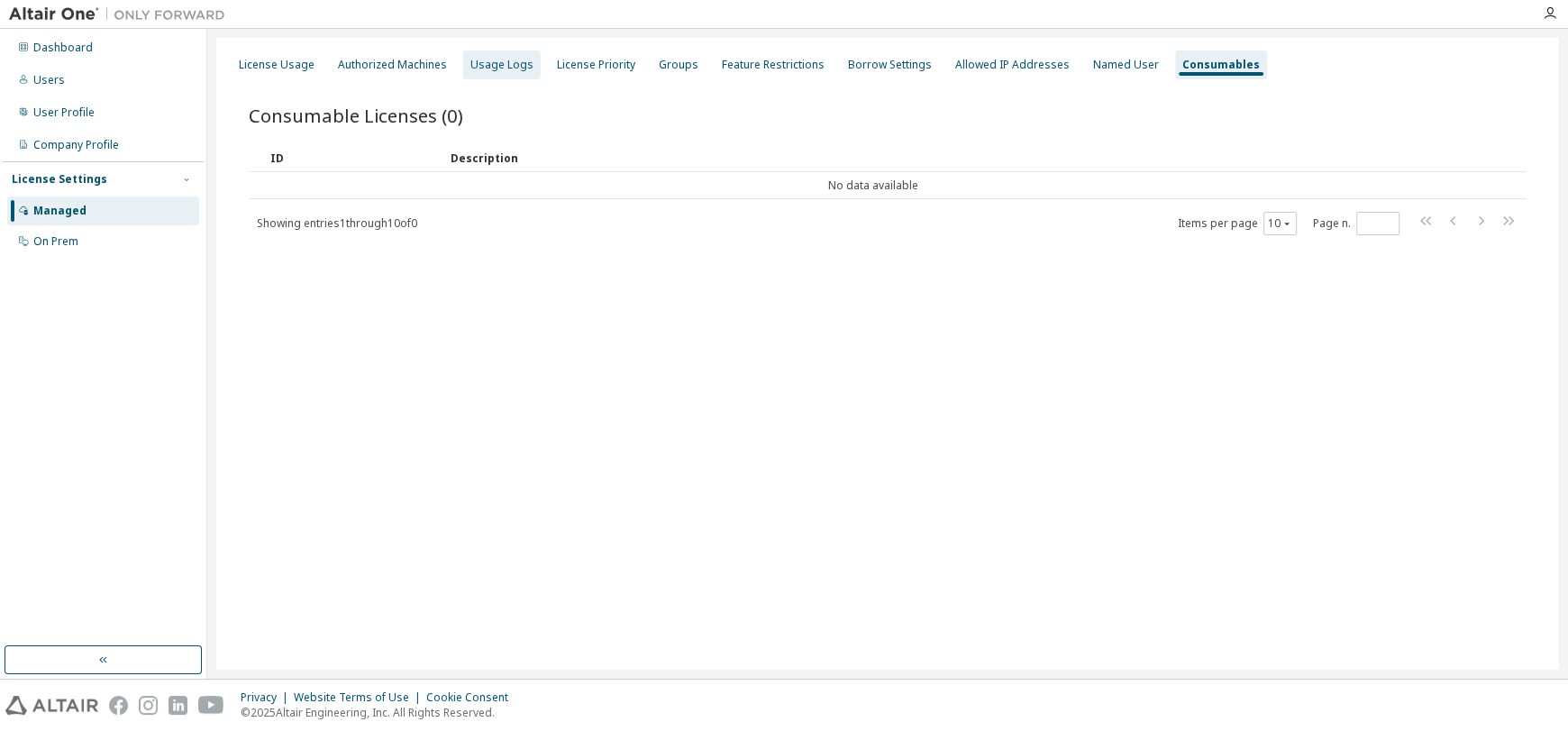
click at [506, 61] on div "Usage Logs" at bounding box center [501, 64] width 63 height 14
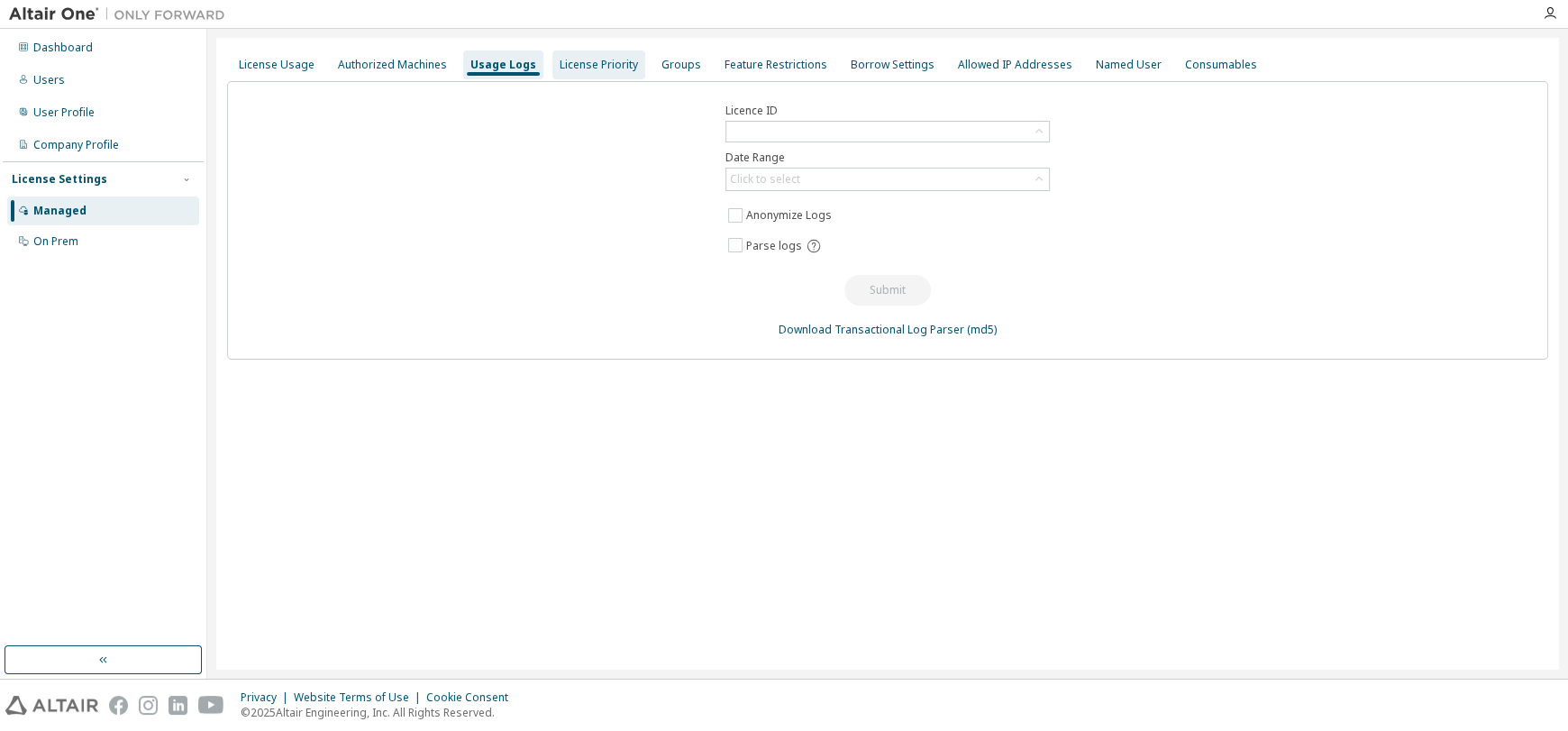
click at [613, 61] on div "License Priority" at bounding box center [599, 64] width 78 height 14
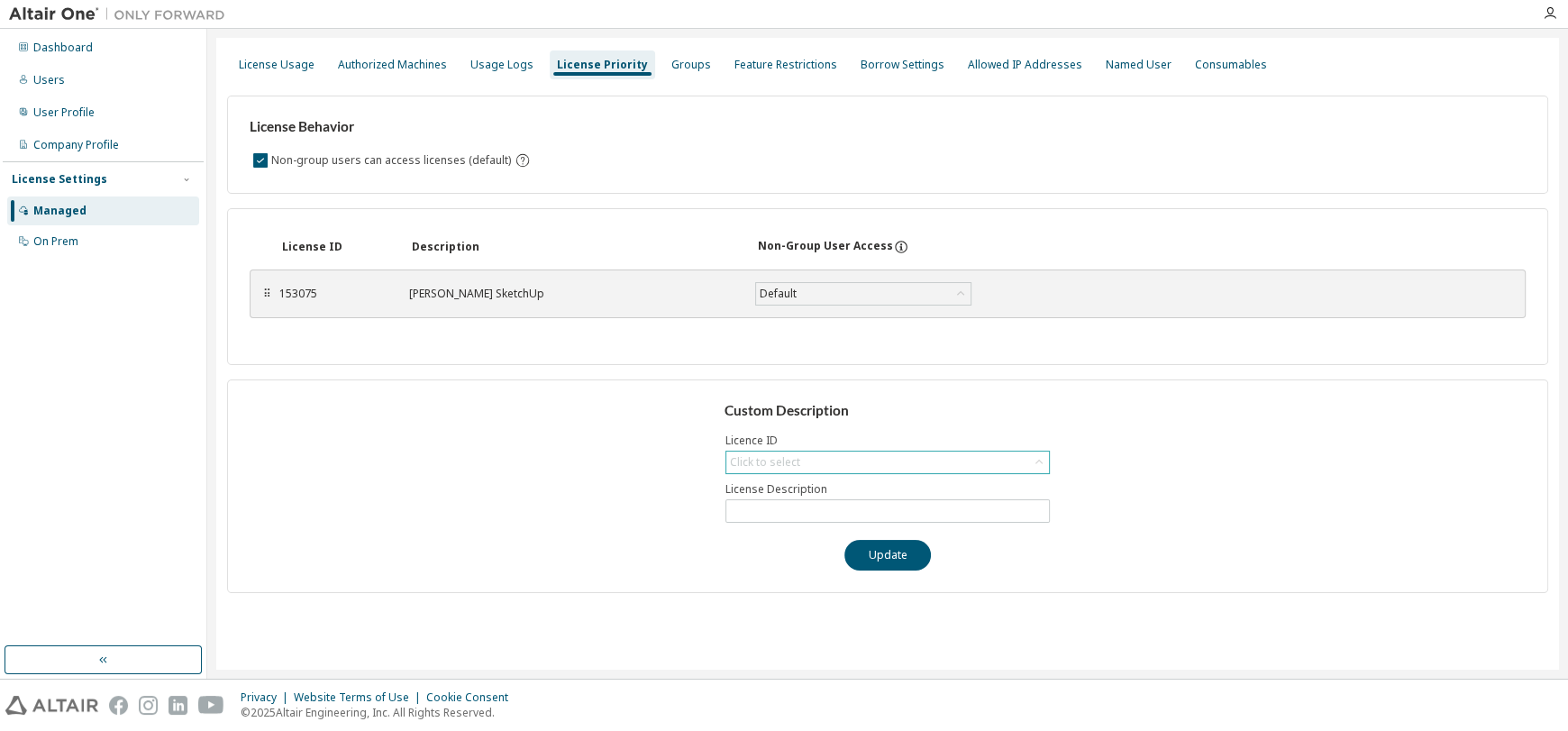
click at [868, 453] on div "Click to select" at bounding box center [887, 461] width 322 height 22
click at [816, 512] on li "153075 - Thea Render SketchUp" at bounding box center [885, 512] width 319 height 24
type input "**********"
